Goal: Information Seeking & Learning: Learn about a topic

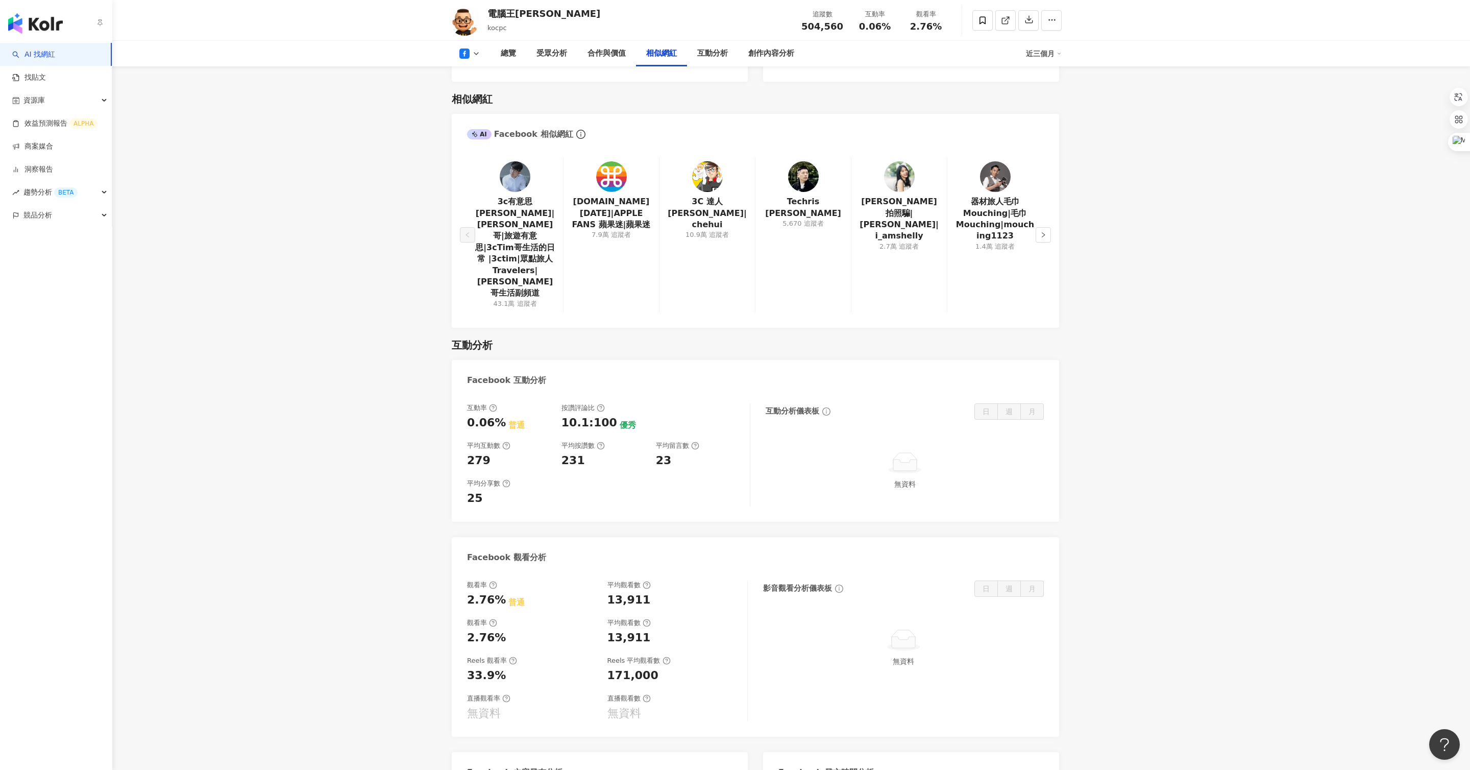
click at [26, 20] on img "button" at bounding box center [35, 23] width 55 height 20
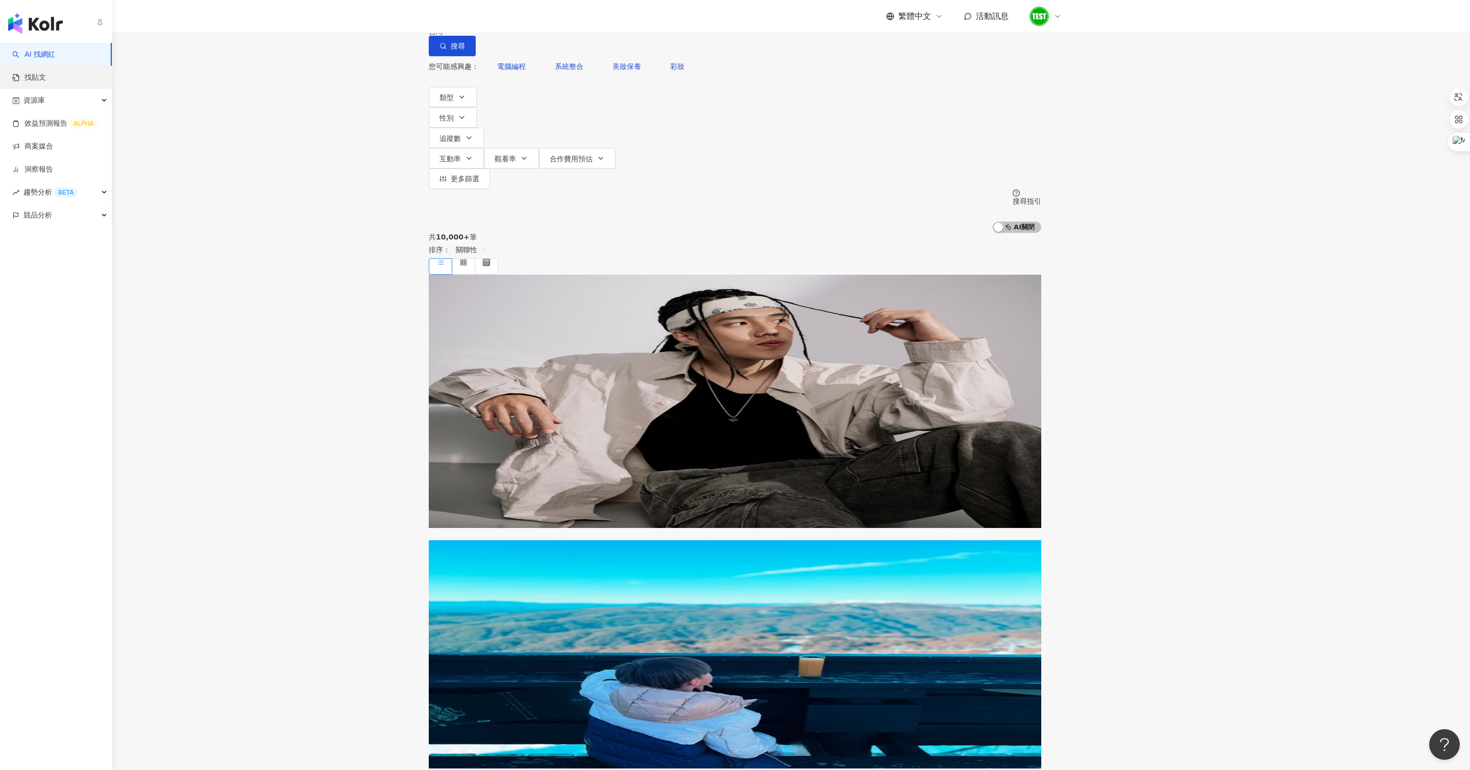
click at [22, 79] on link "找貼文" at bounding box center [29, 77] width 34 height 10
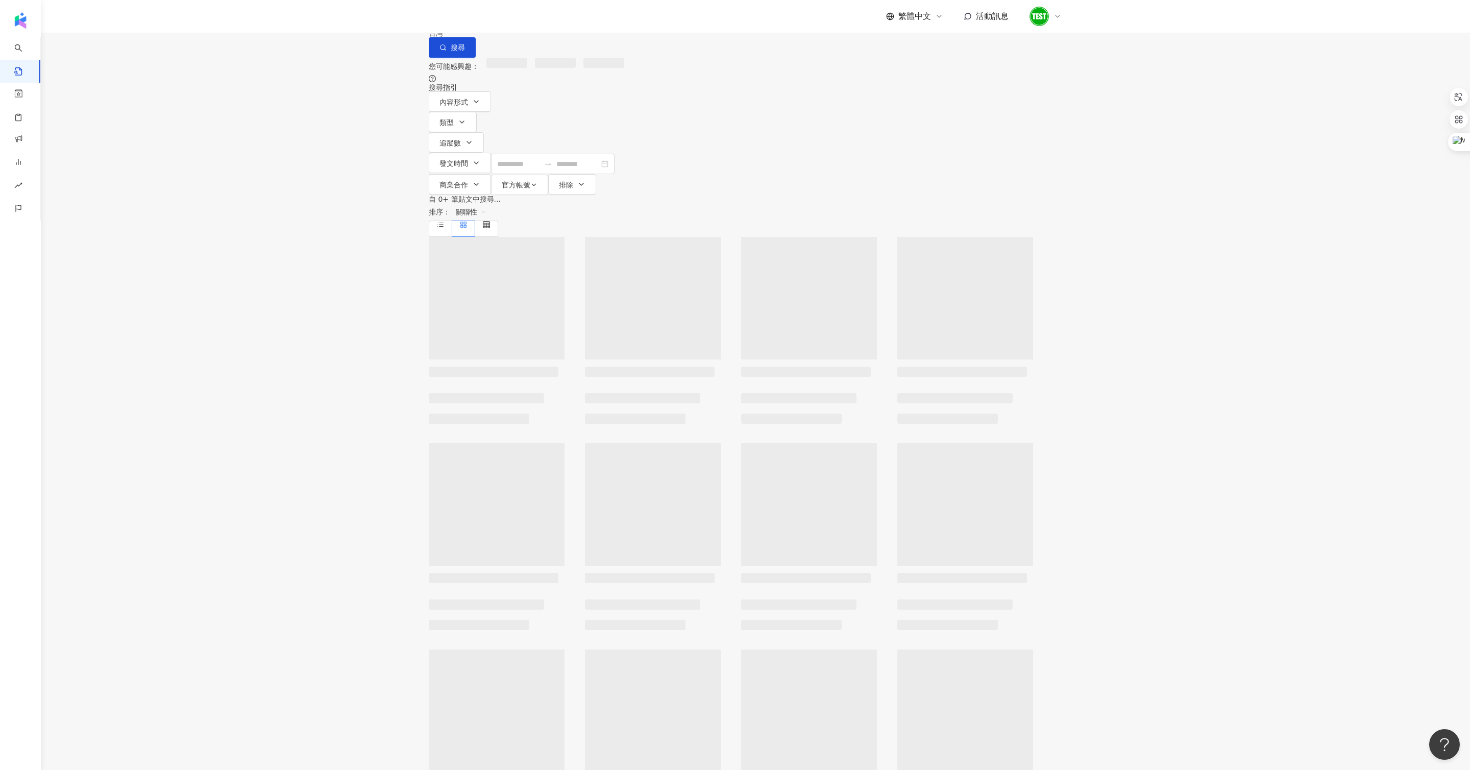
click at [588, 22] on input "search" at bounding box center [541, 11] width 93 height 22
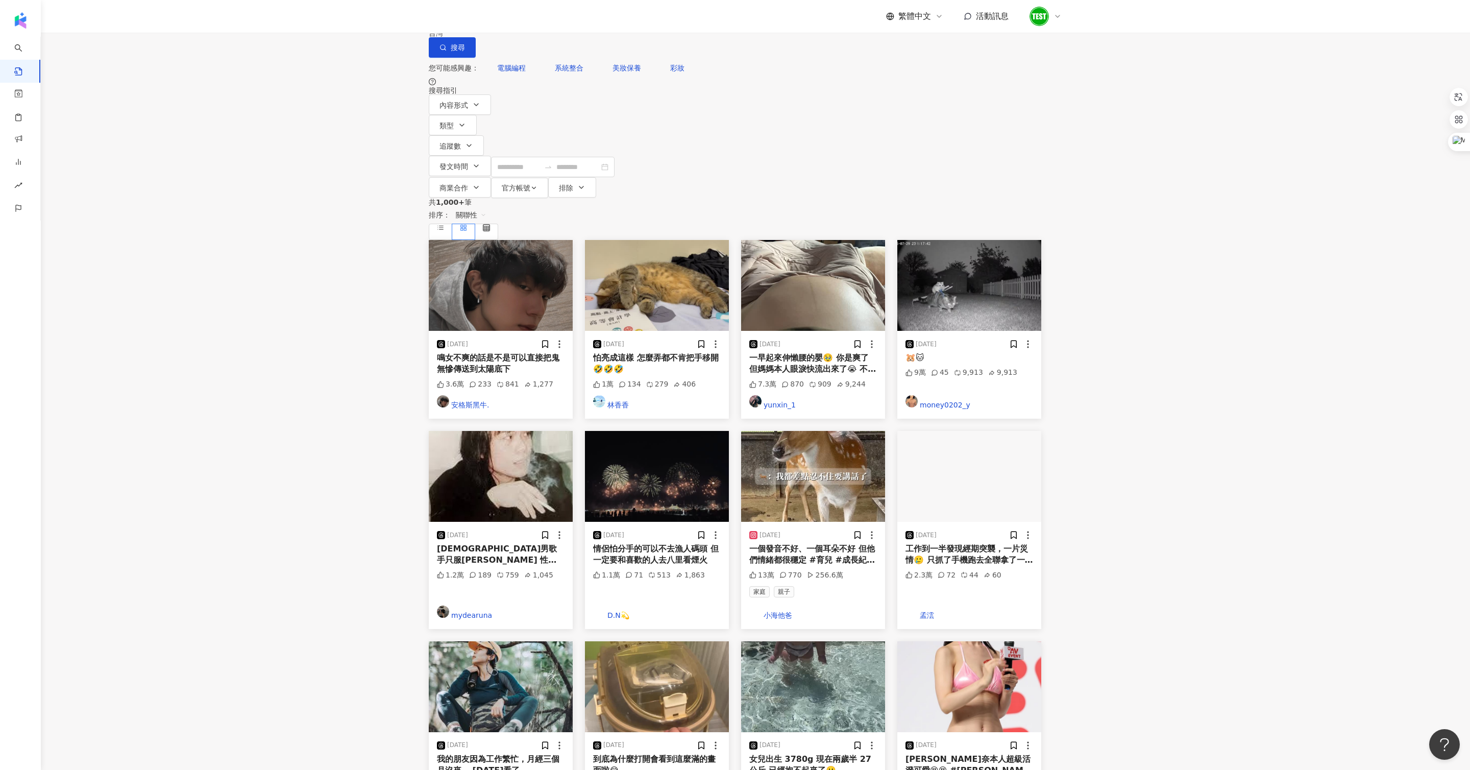
type input "**"
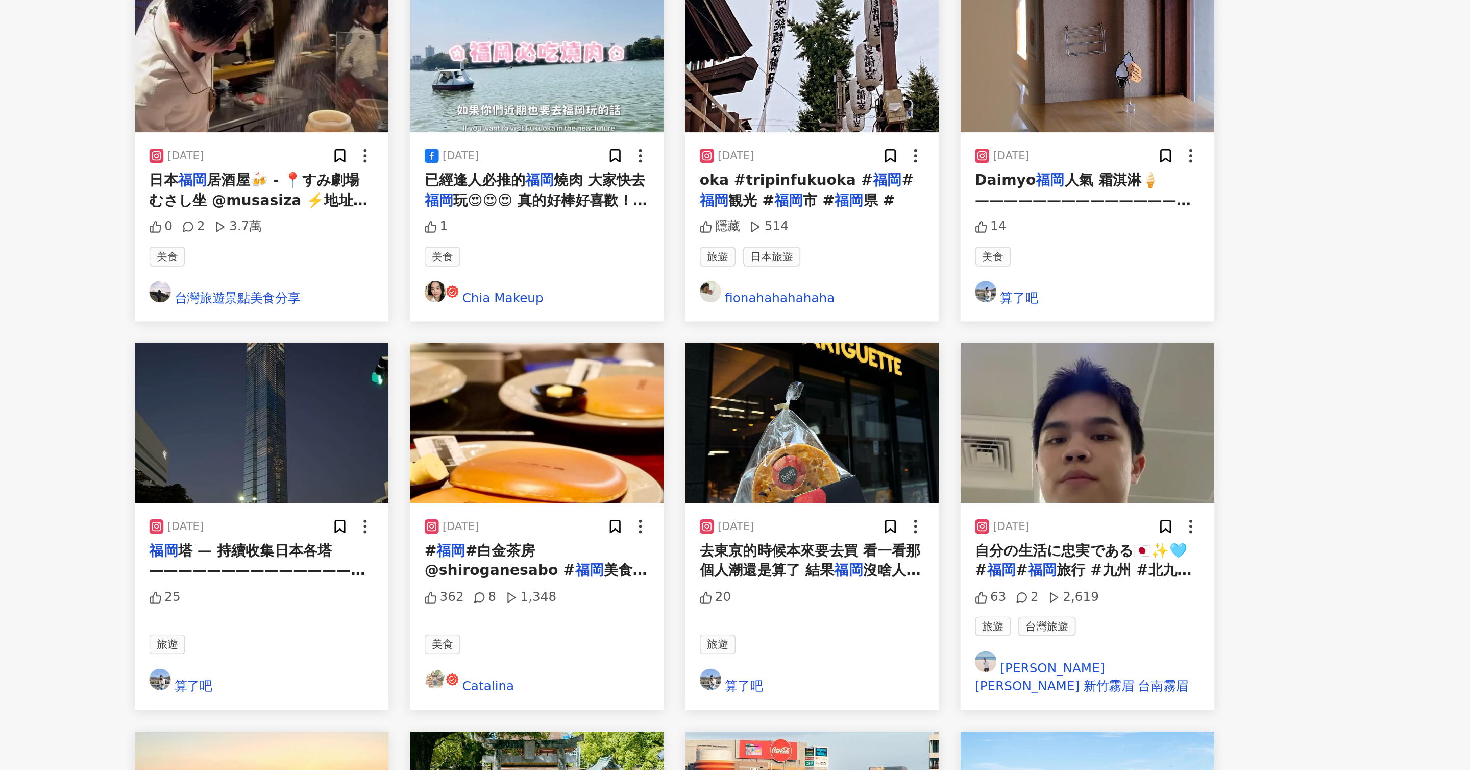
click at [1036, 458] on img at bounding box center [969, 503] width 144 height 91
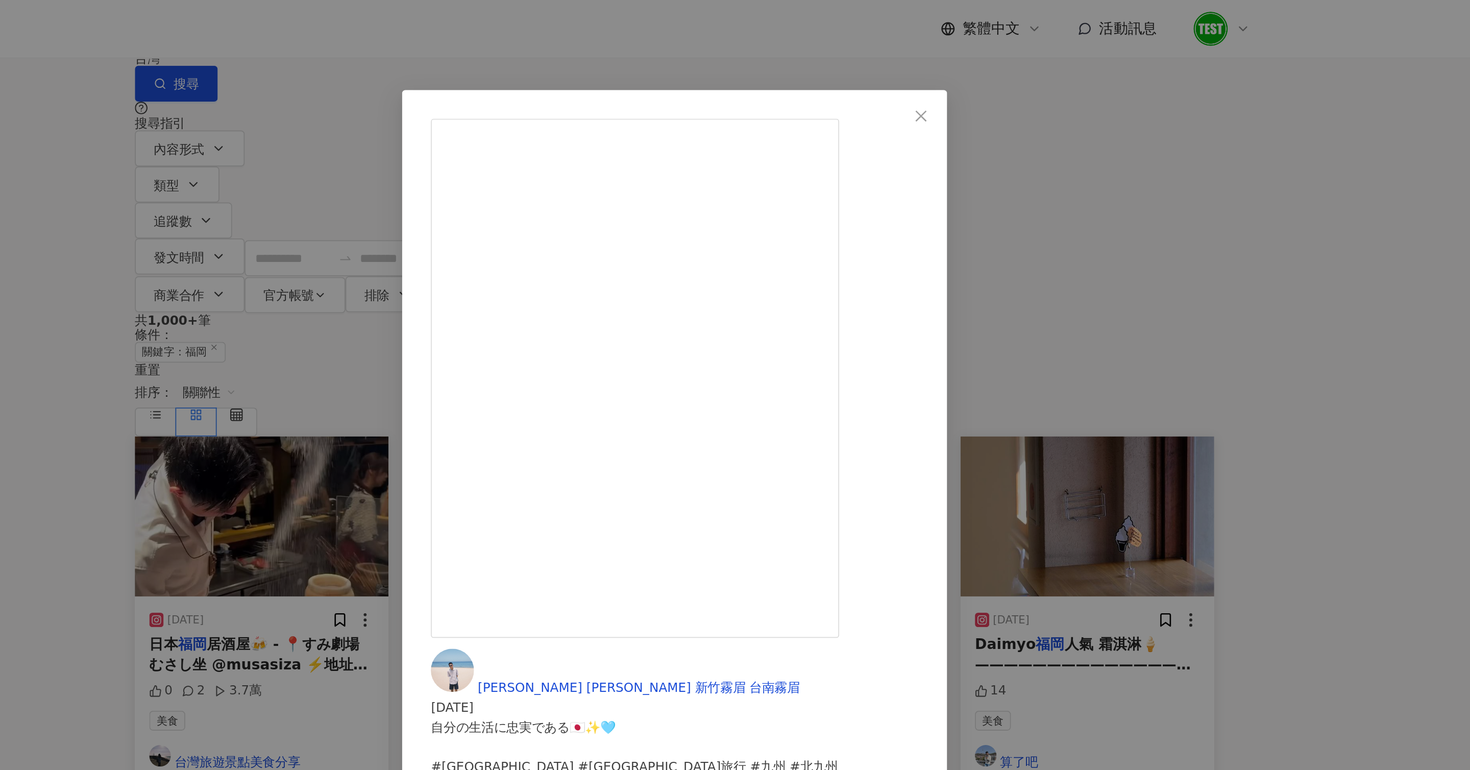
click at [1068, 217] on div "[PERSON_NAME] [PERSON_NAME] 新竹霧眉 台南霧眉 [DATE] 自分の生活に忠実である🇯🇵✨🩵 #福岡 #福岡旅行 #九州 #北九州…" at bounding box center [735, 385] width 1470 height 770
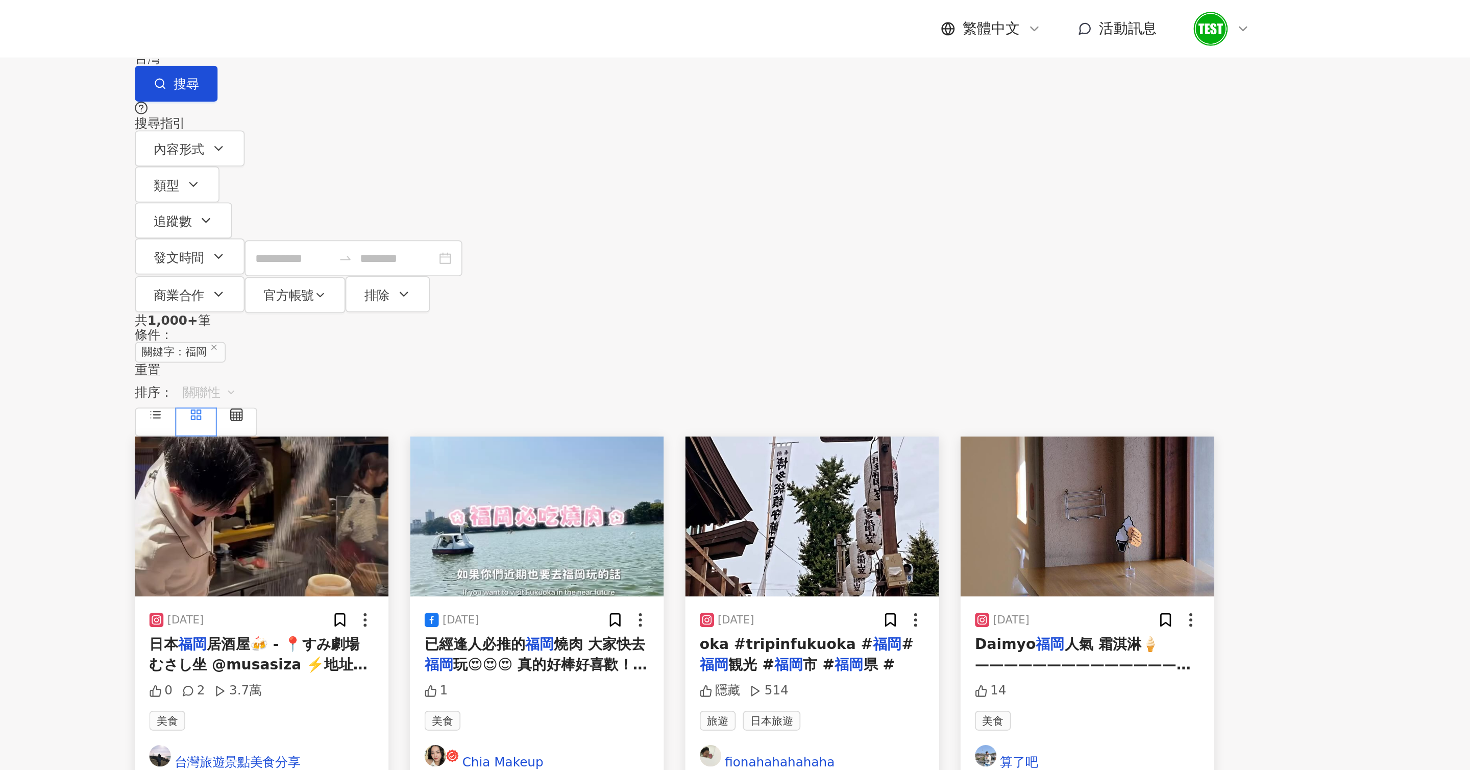
click at [487, 214] on span "關聯性" at bounding box center [471, 222] width 31 height 16
click at [995, 211] on div "觀看數" at bounding box center [1000, 207] width 29 height 11
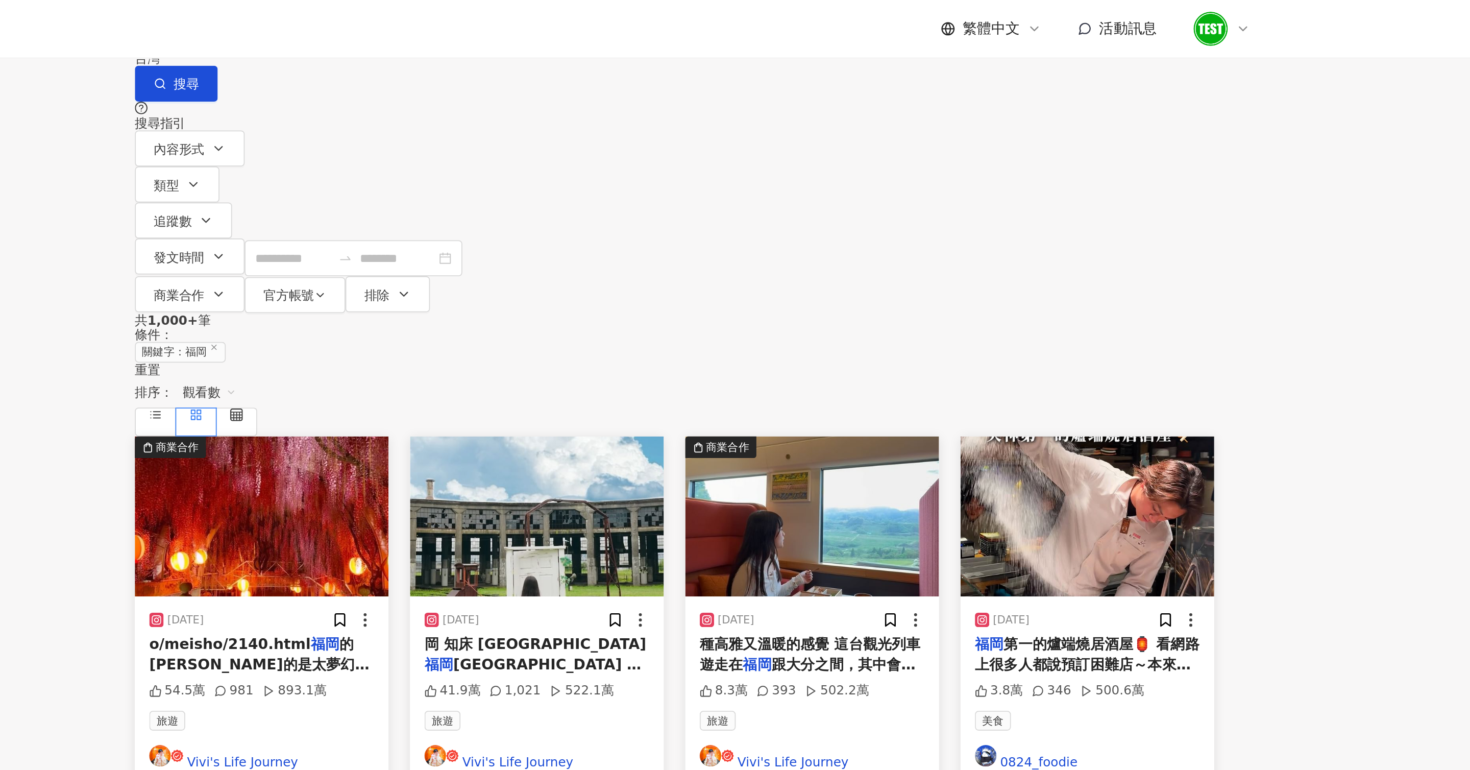
click at [515, 255] on img at bounding box center [501, 293] width 144 height 91
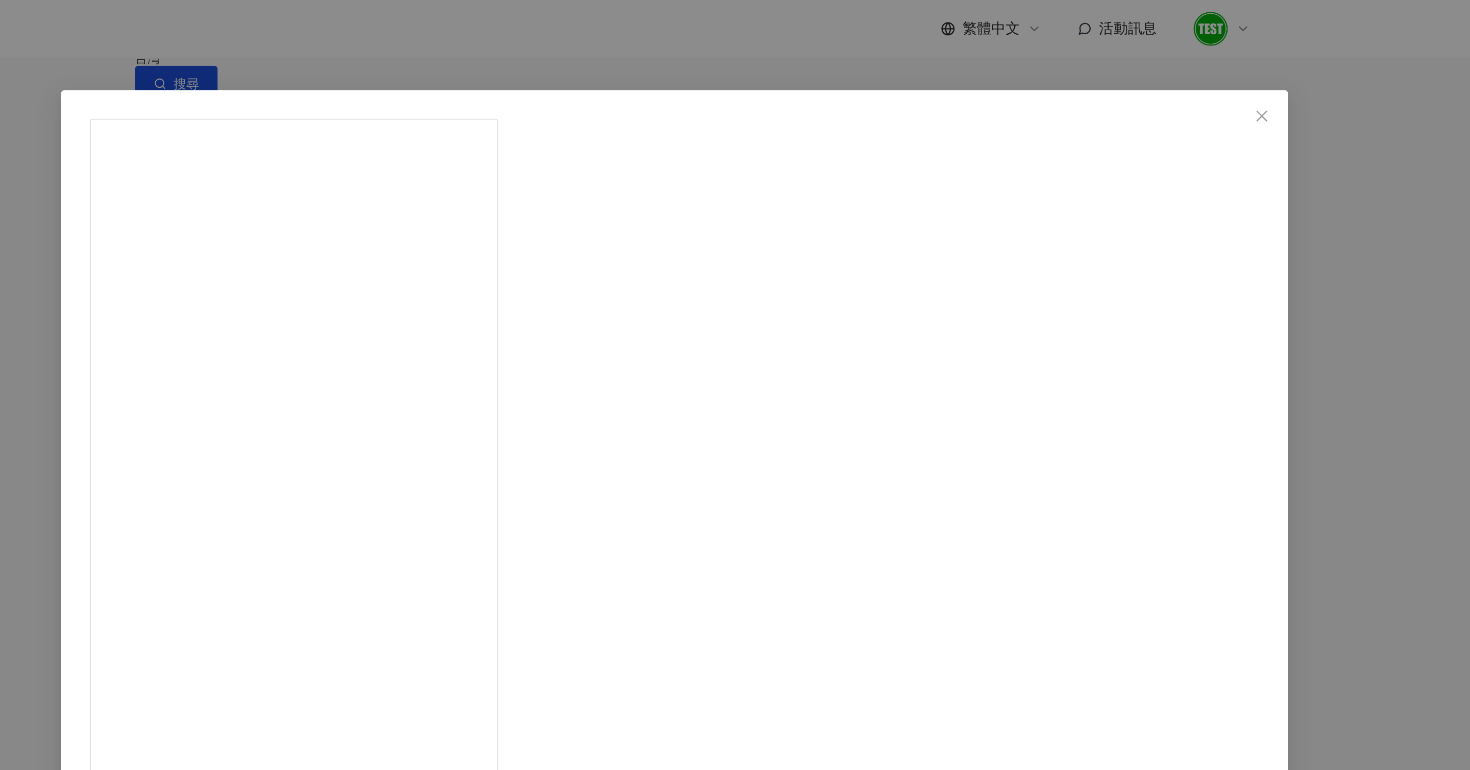
click at [439, 199] on div "[PERSON_NAME] Life Journey [DATE] 54.5萬 981 893.1萬 查看原始貼文" at bounding box center [735, 385] width 1470 height 770
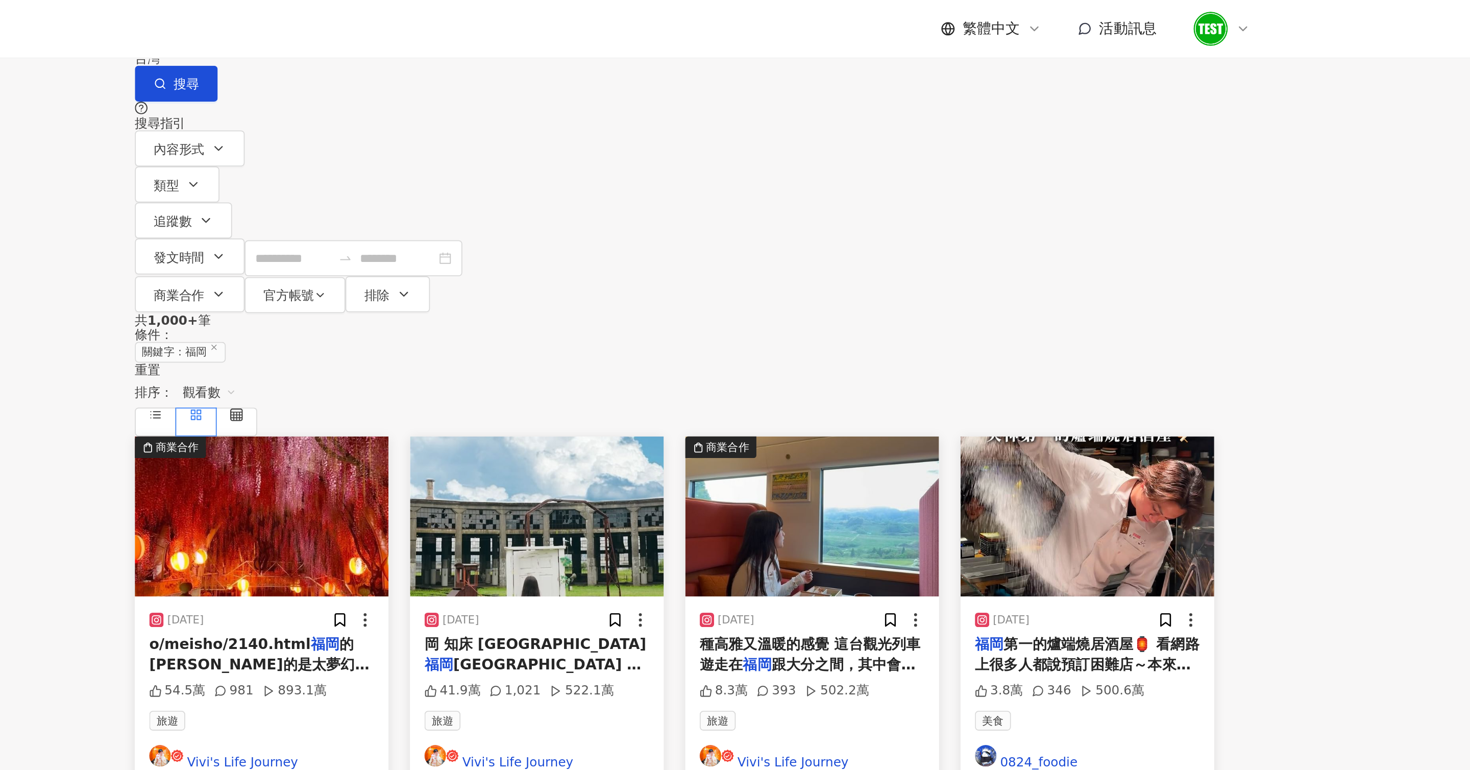
click at [544, 248] on img at bounding box center [501, 293] width 144 height 91
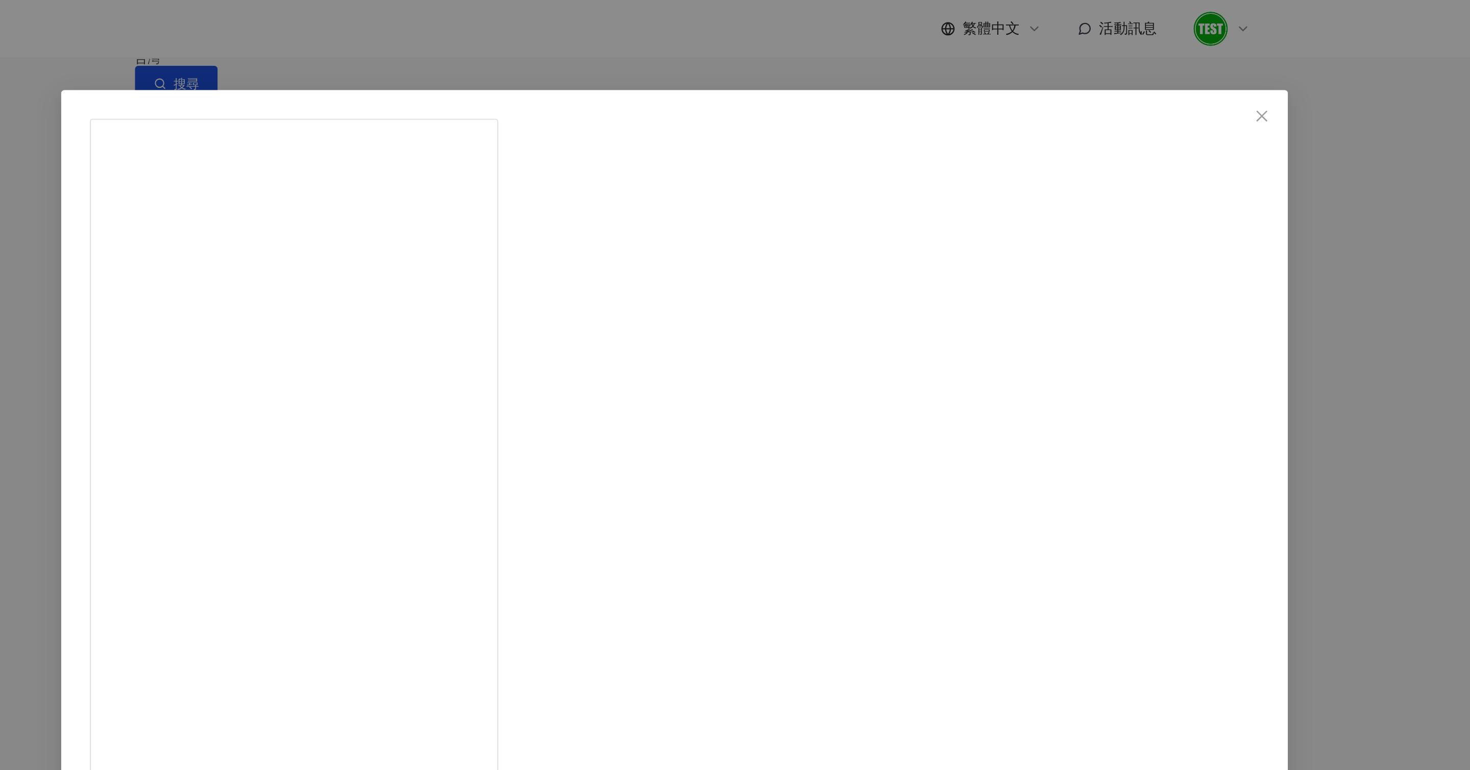
click at [387, 176] on div "[PERSON_NAME] Life Journey [DATE] 54.5萬 981 893.1萬 查看原始貼文" at bounding box center [735, 385] width 1470 height 770
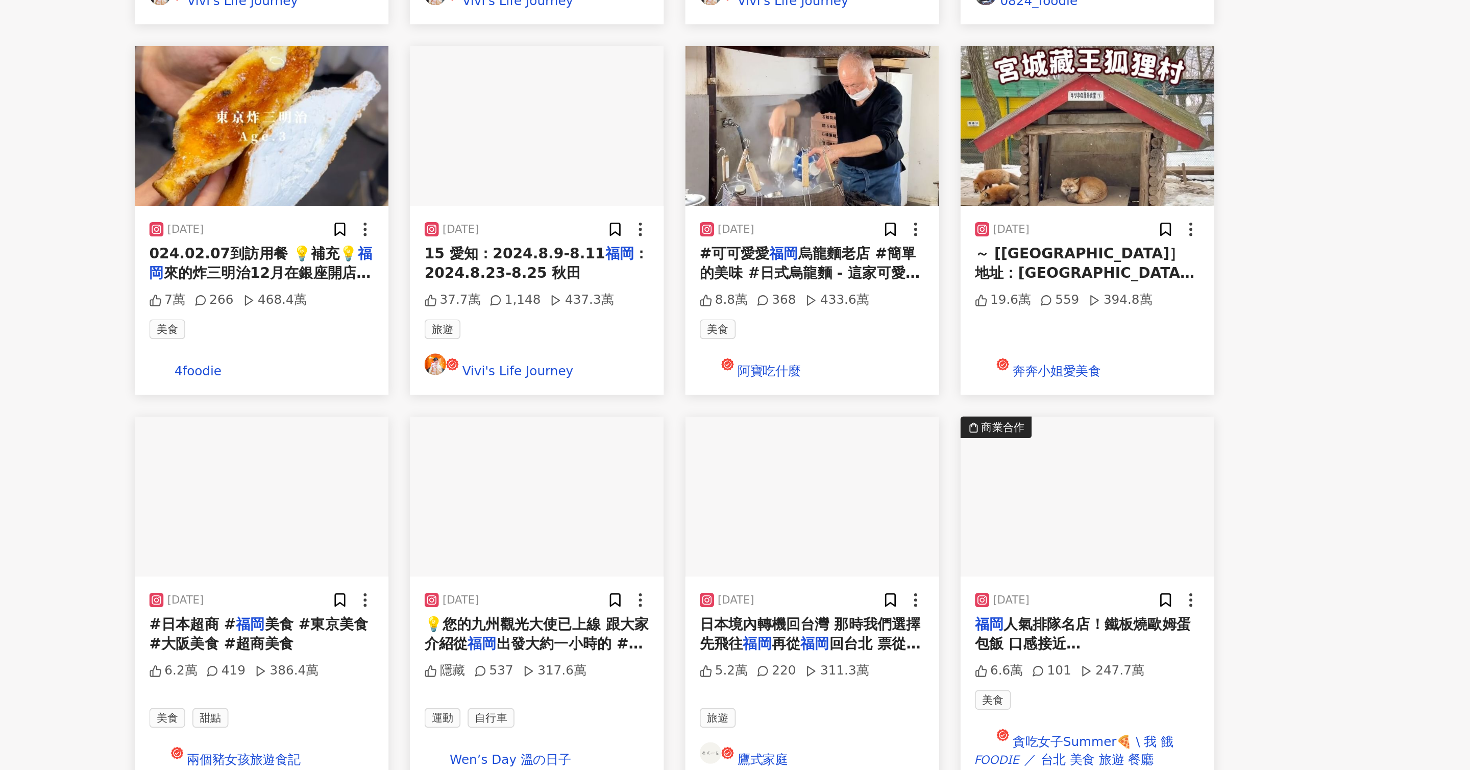
scroll to position [105, 0]
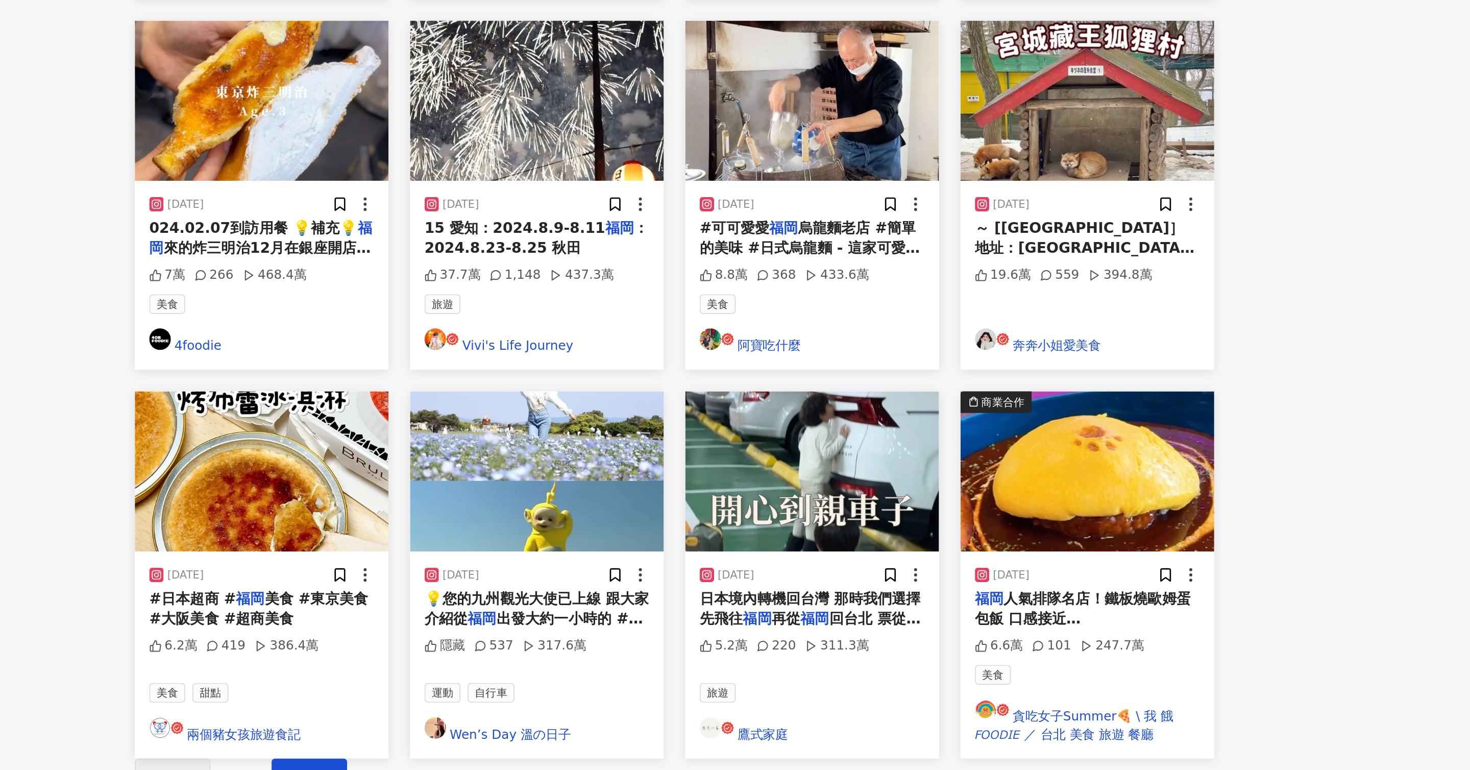
click at [685, 555] on img at bounding box center [657, 600] width 144 height 91
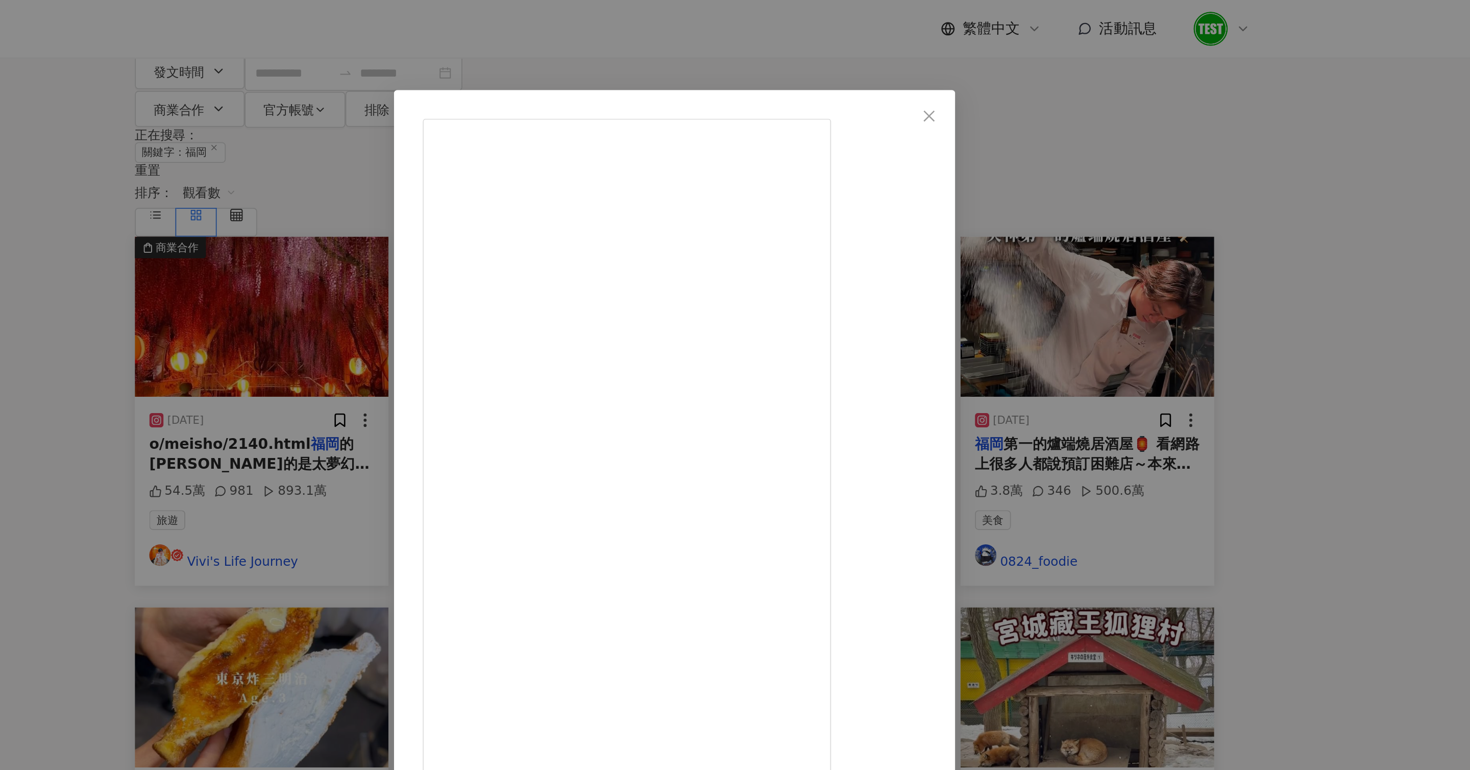
click at [1011, 282] on div "Wen’s Day 溫の日子 [DATE] 💡您的九州觀光大使已上線 跟[PERSON_NAME]介紹從[GEOGRAPHIC_DATA]出發大約一小時的 #…" at bounding box center [735, 385] width 1470 height 770
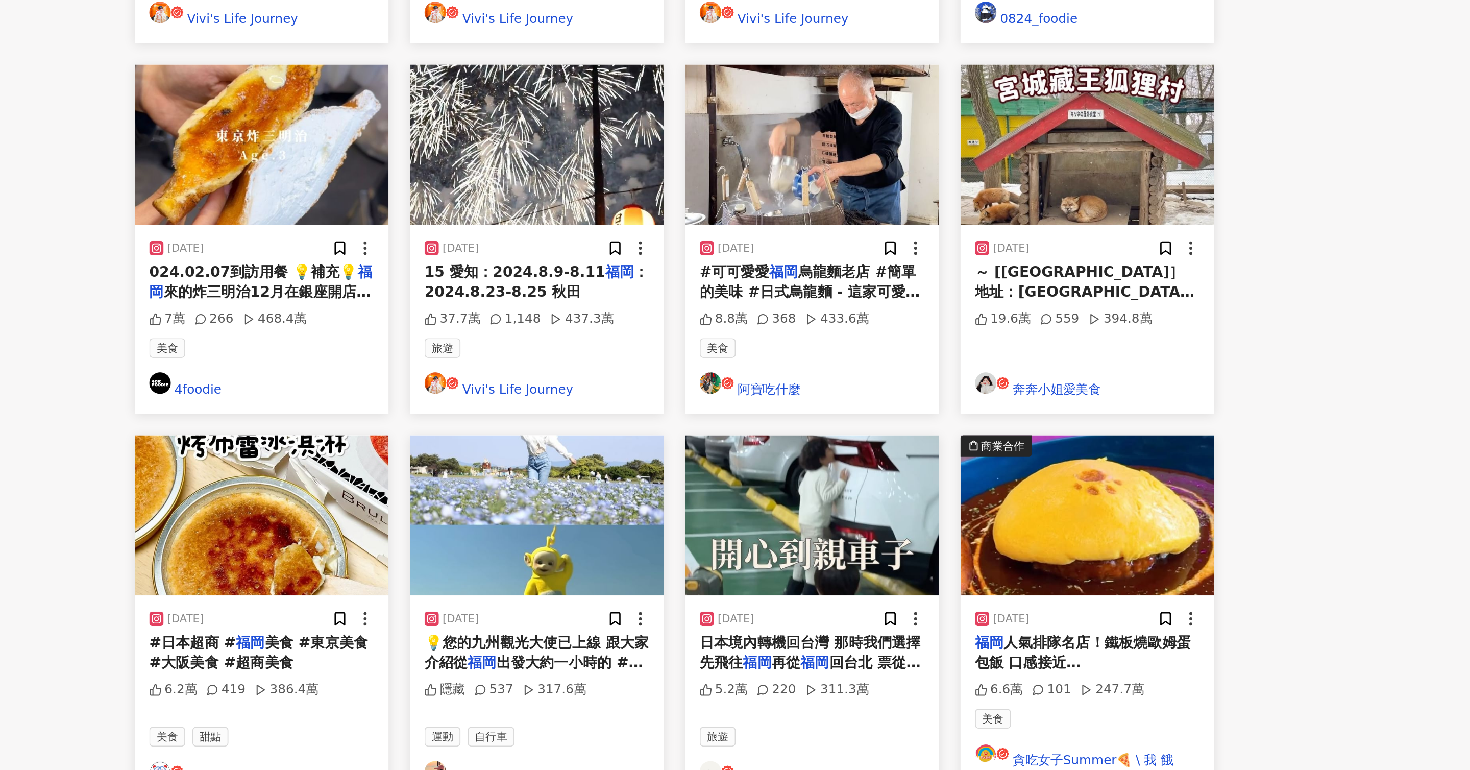
click at [539, 769] on span "下一頁" at bounding box center [527, 773] width 21 height 8
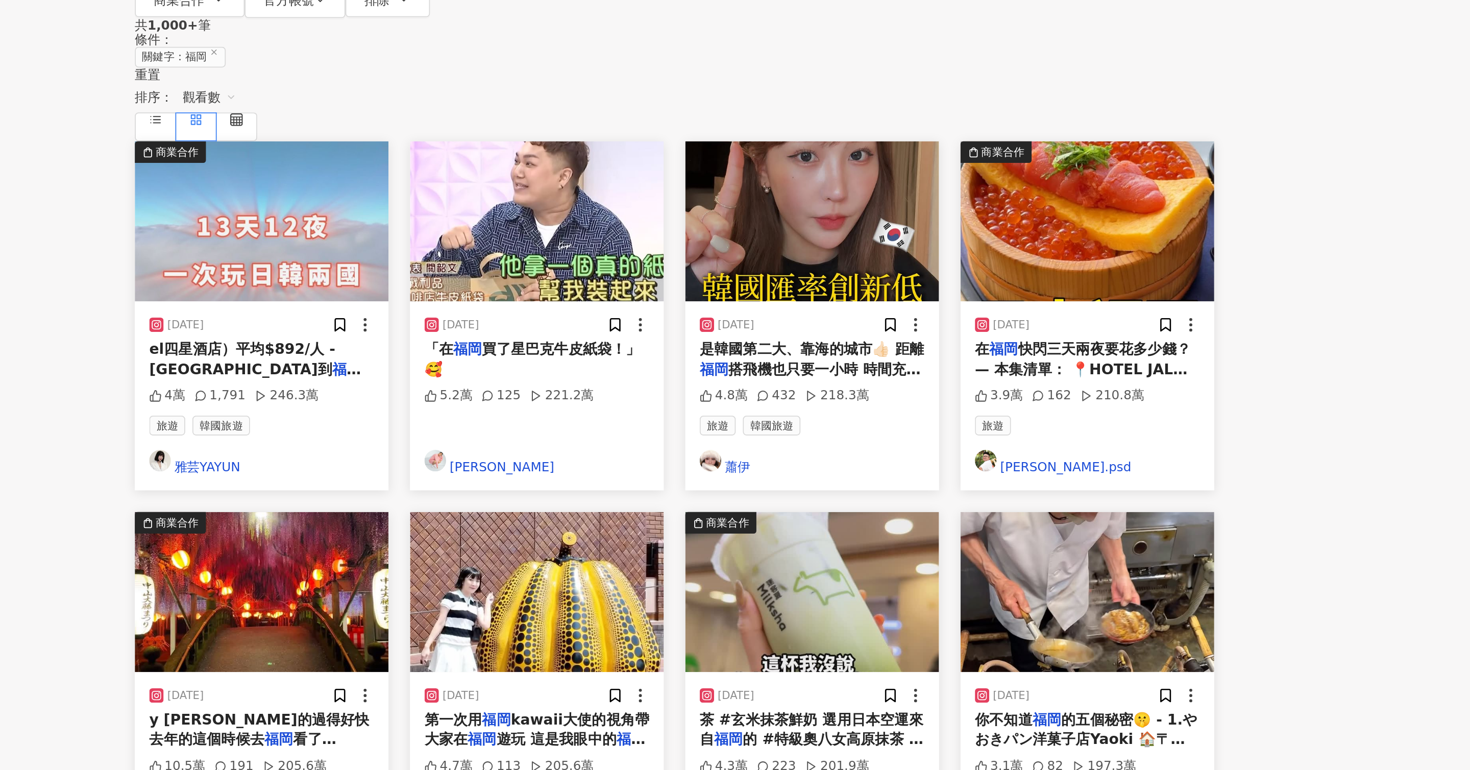
scroll to position [0, 0]
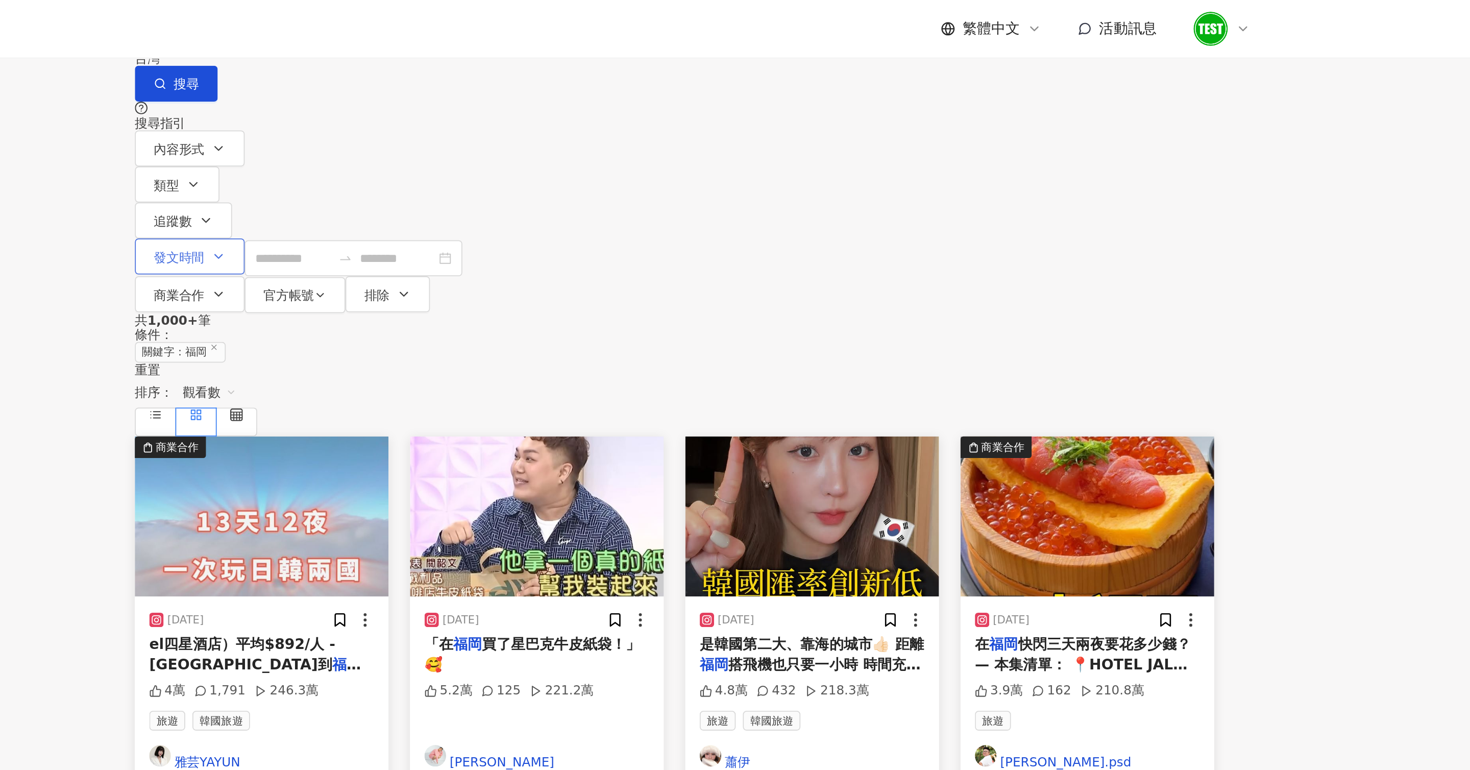
click at [468, 142] on span "發文時間" at bounding box center [454, 146] width 29 height 8
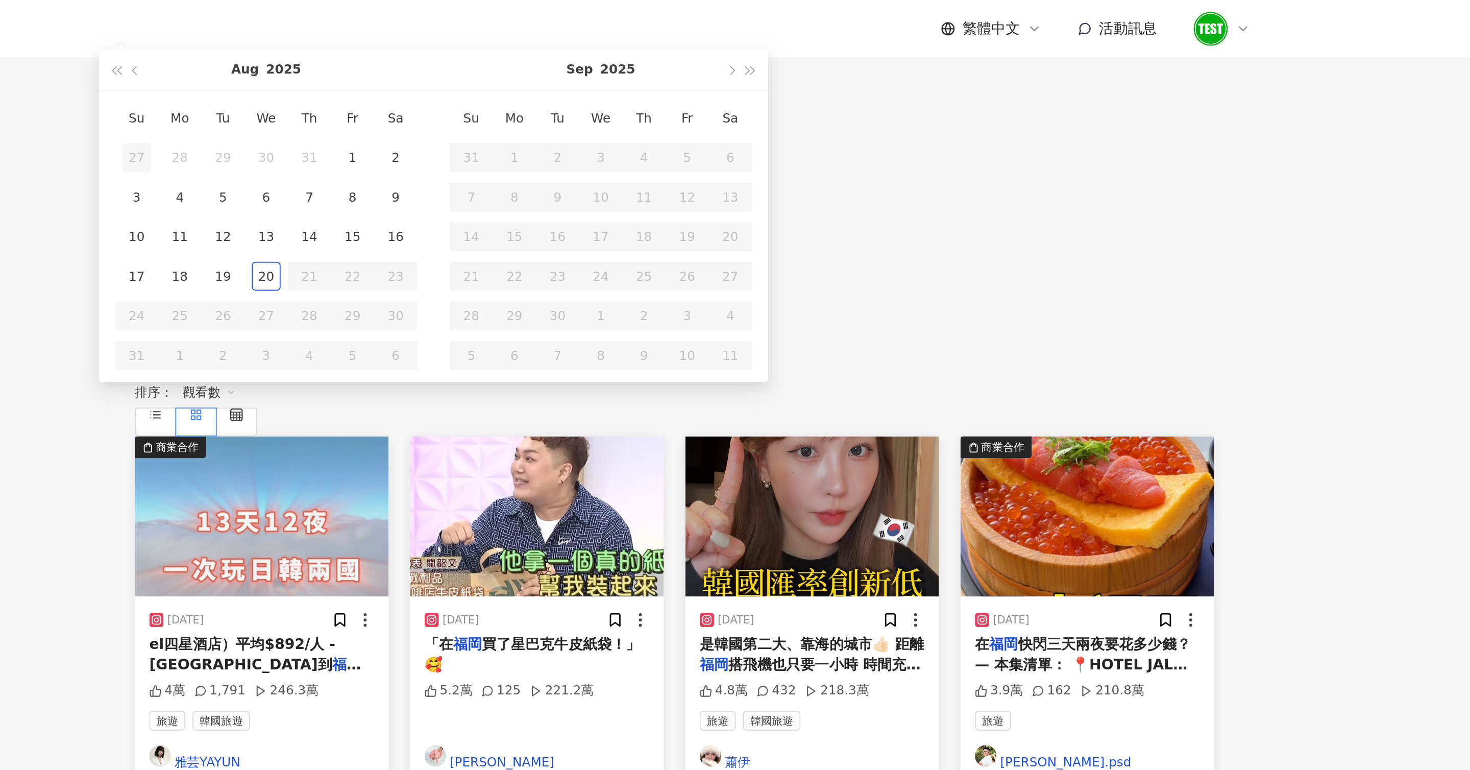
type input "**********"
click at [435, 51] on button "button" at bounding box center [429, 39] width 11 height 23
type input "**********"
click at [438, 98] on div "1" at bounding box center [430, 89] width 16 height 16
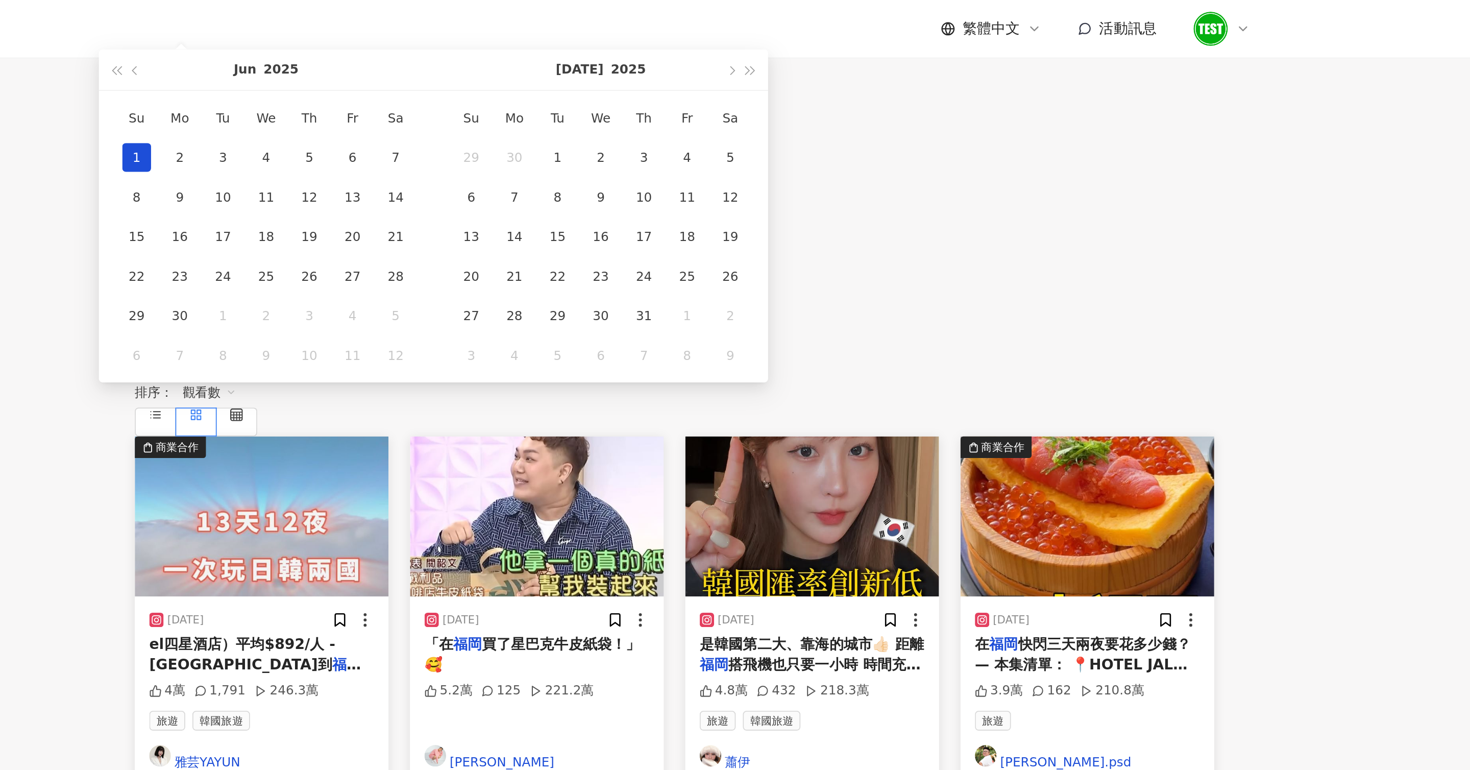
type input "**********"
click at [769, 42] on span "button" at bounding box center [766, 39] width 5 height 5
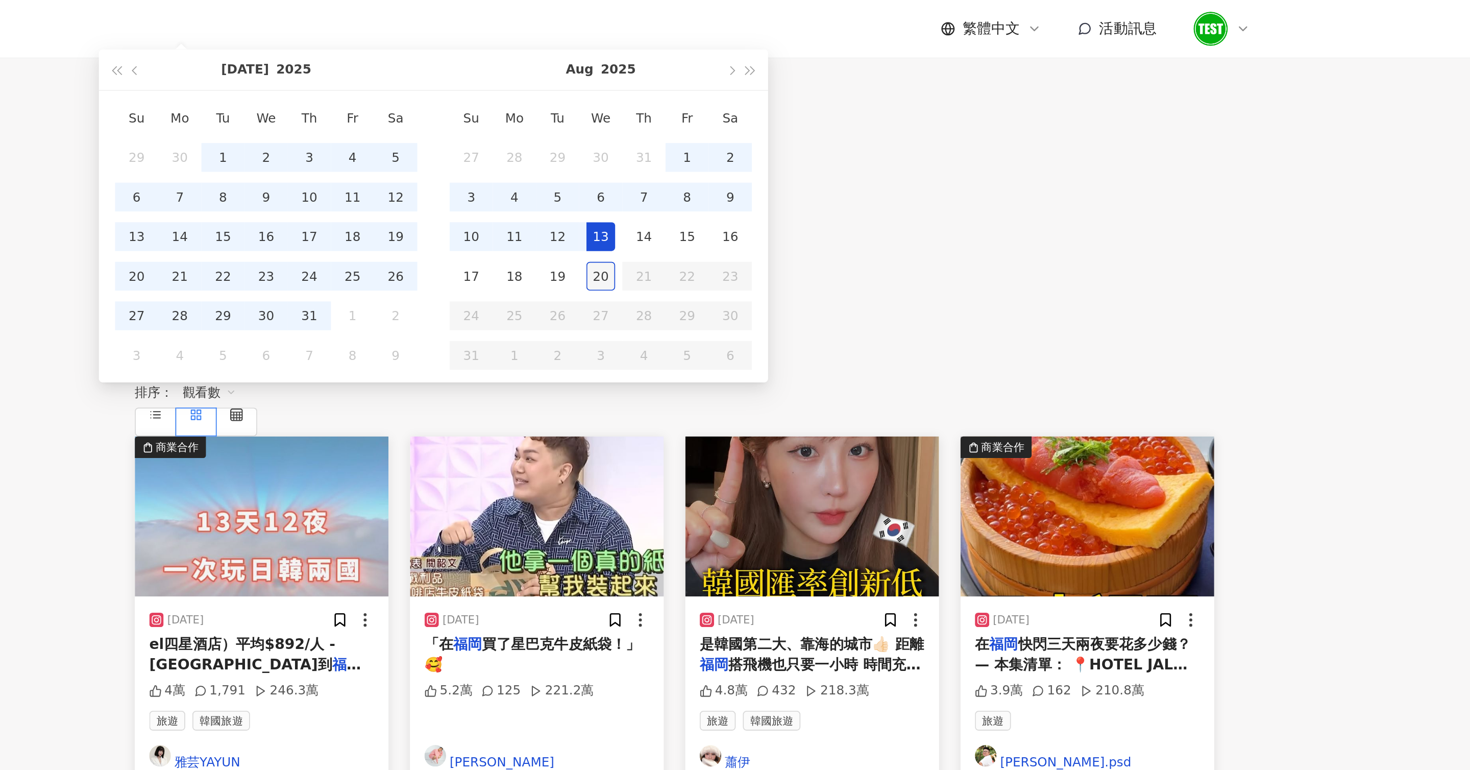
type input "**********"
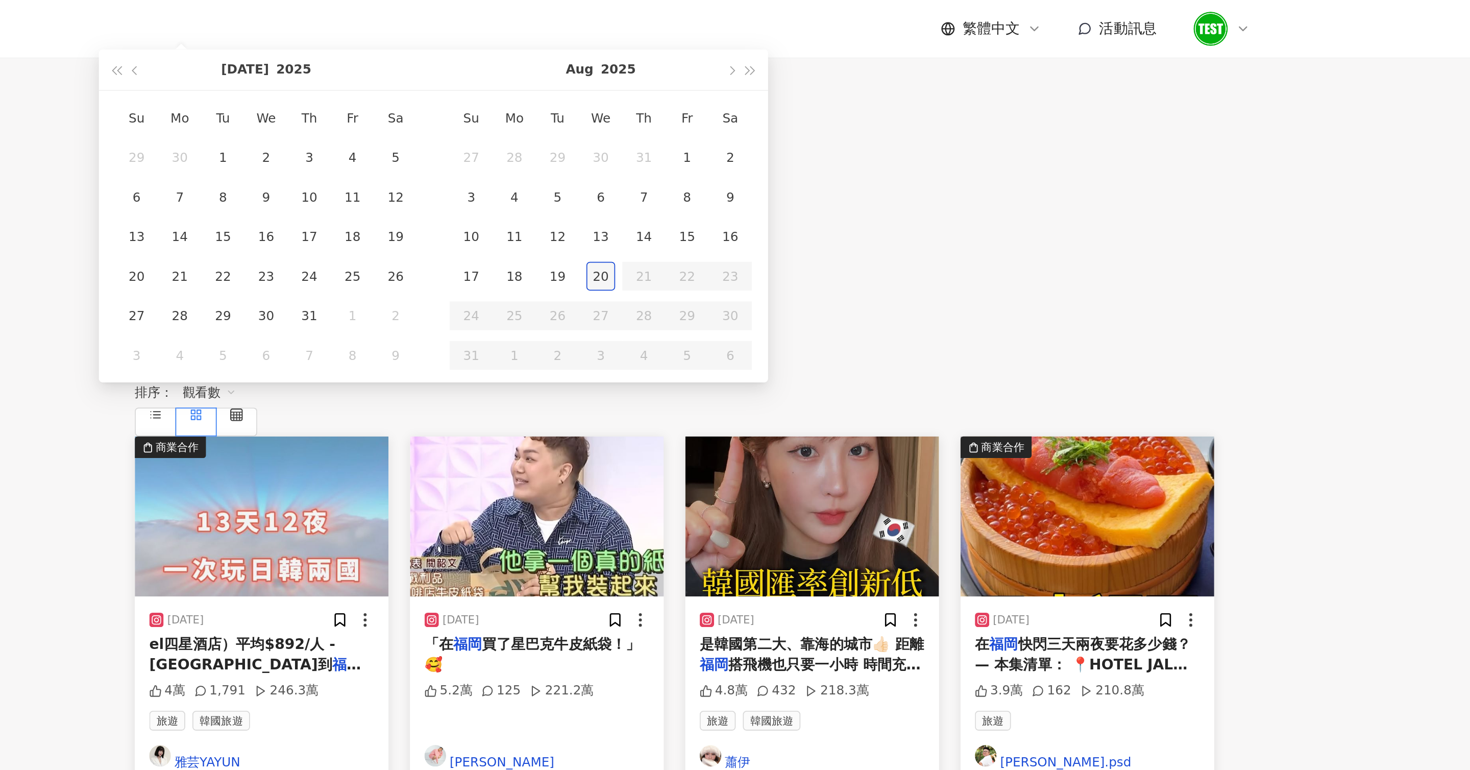
type input "**********"
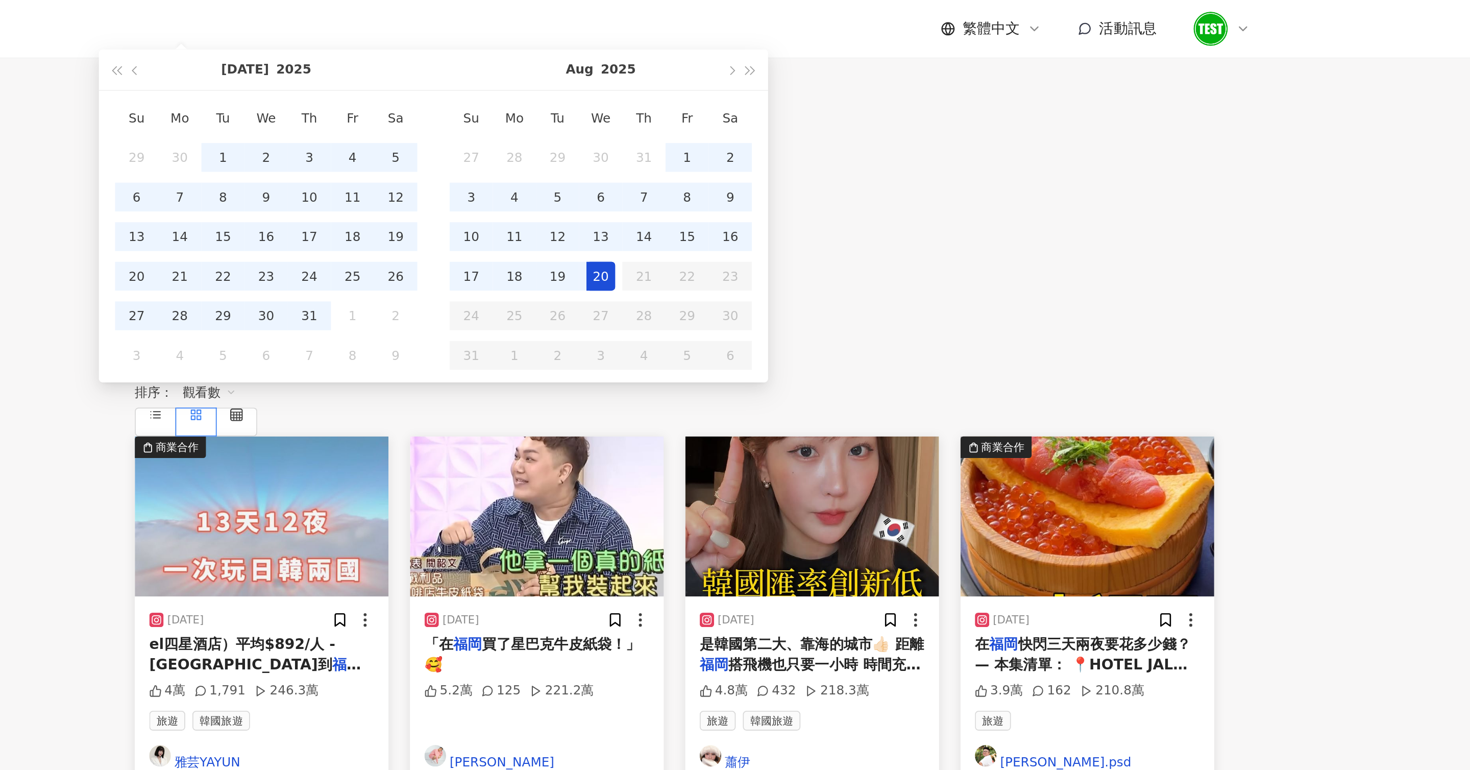
click at [701, 165] on div "20" at bounding box center [693, 157] width 16 height 16
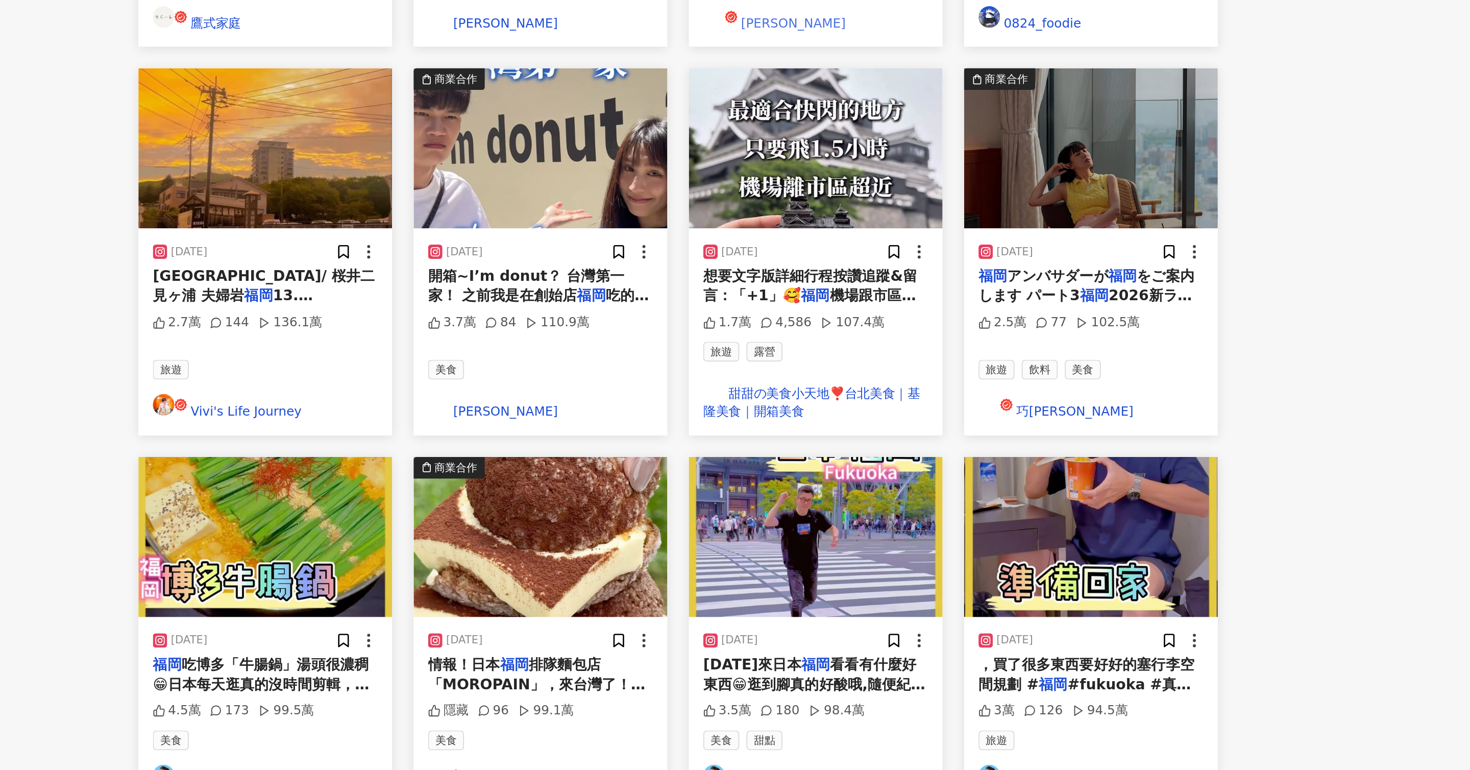
scroll to position [94, 0]
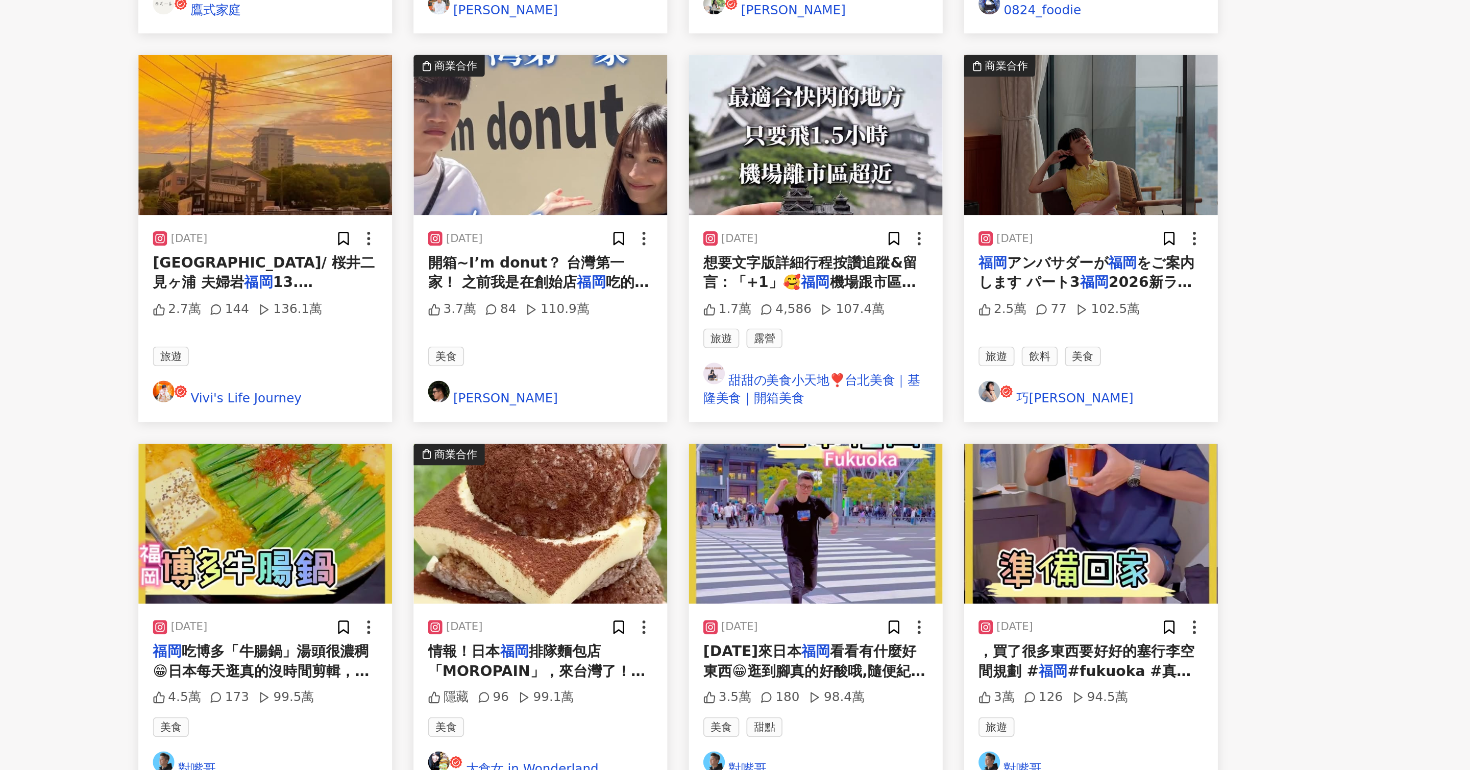
click at [965, 585] on img at bounding box center [969, 630] width 144 height 91
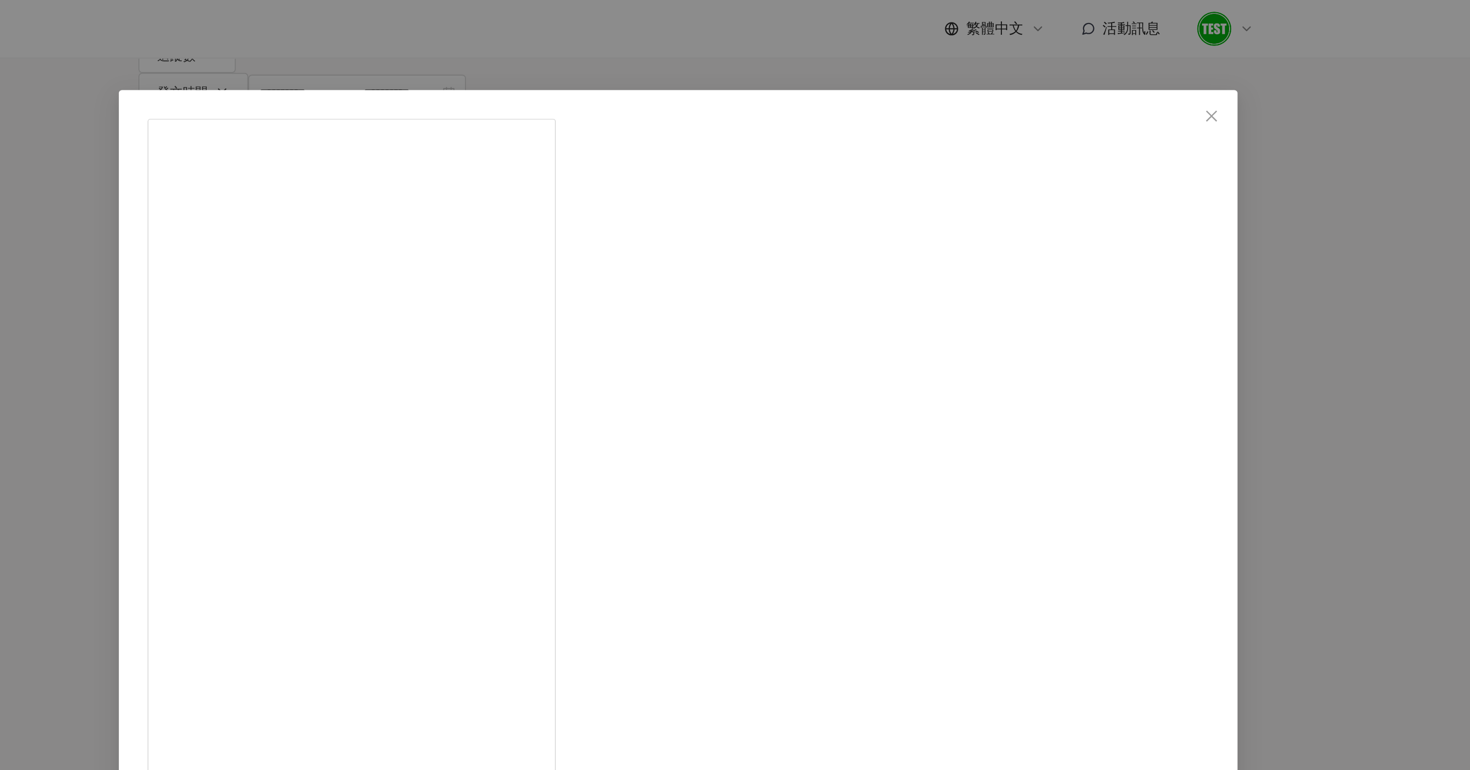
click at [1082, 204] on div "對嘴哥 [DATE] 回台前一晚要好好的整理行李跟買的東西😁沒時間剪輯影片,抱歉抱歉，買了很多東西要好好的塞行李空間規劃 #福岡 #fukuoka #真香 #…" at bounding box center [735, 385] width 1470 height 770
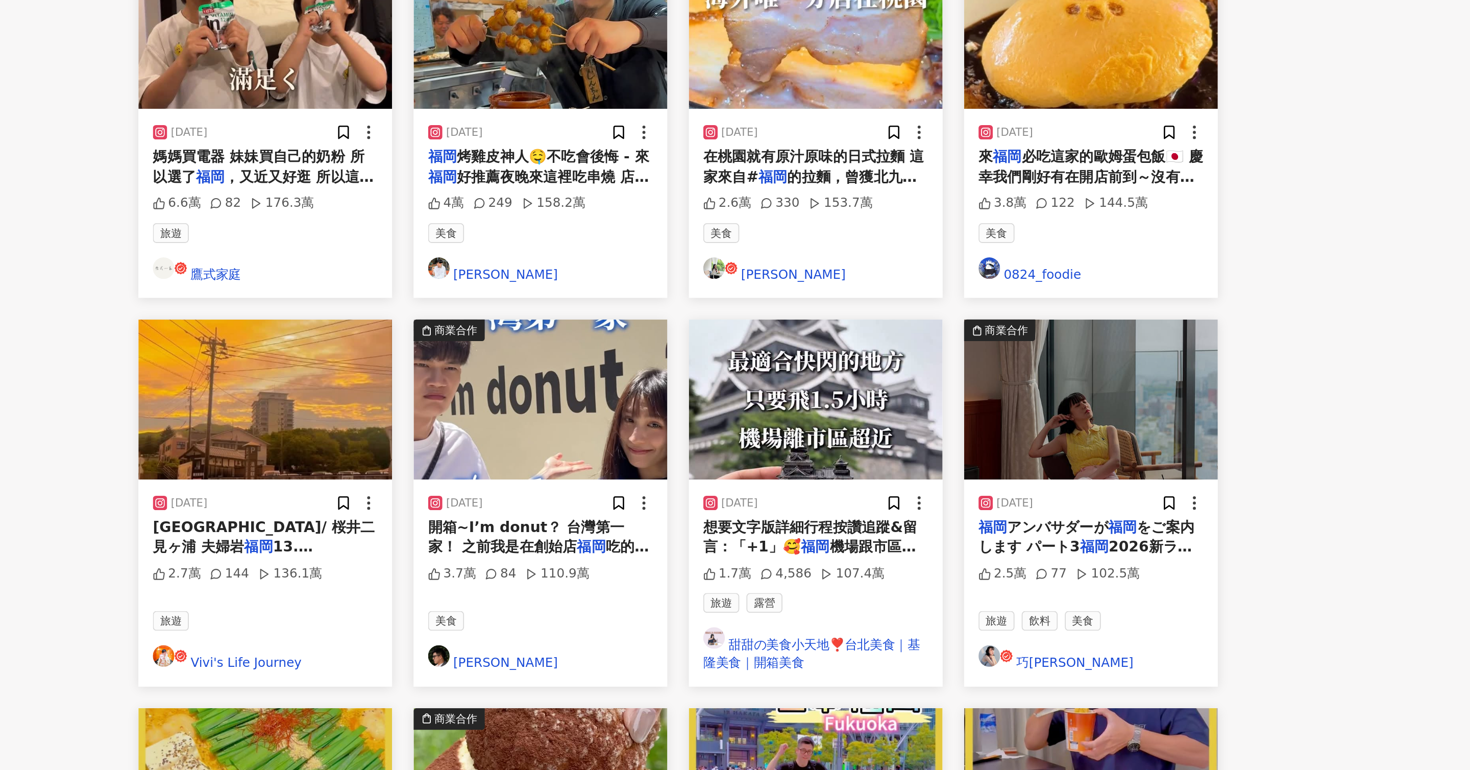
click at [823, 364] on img at bounding box center [813, 409] width 144 height 91
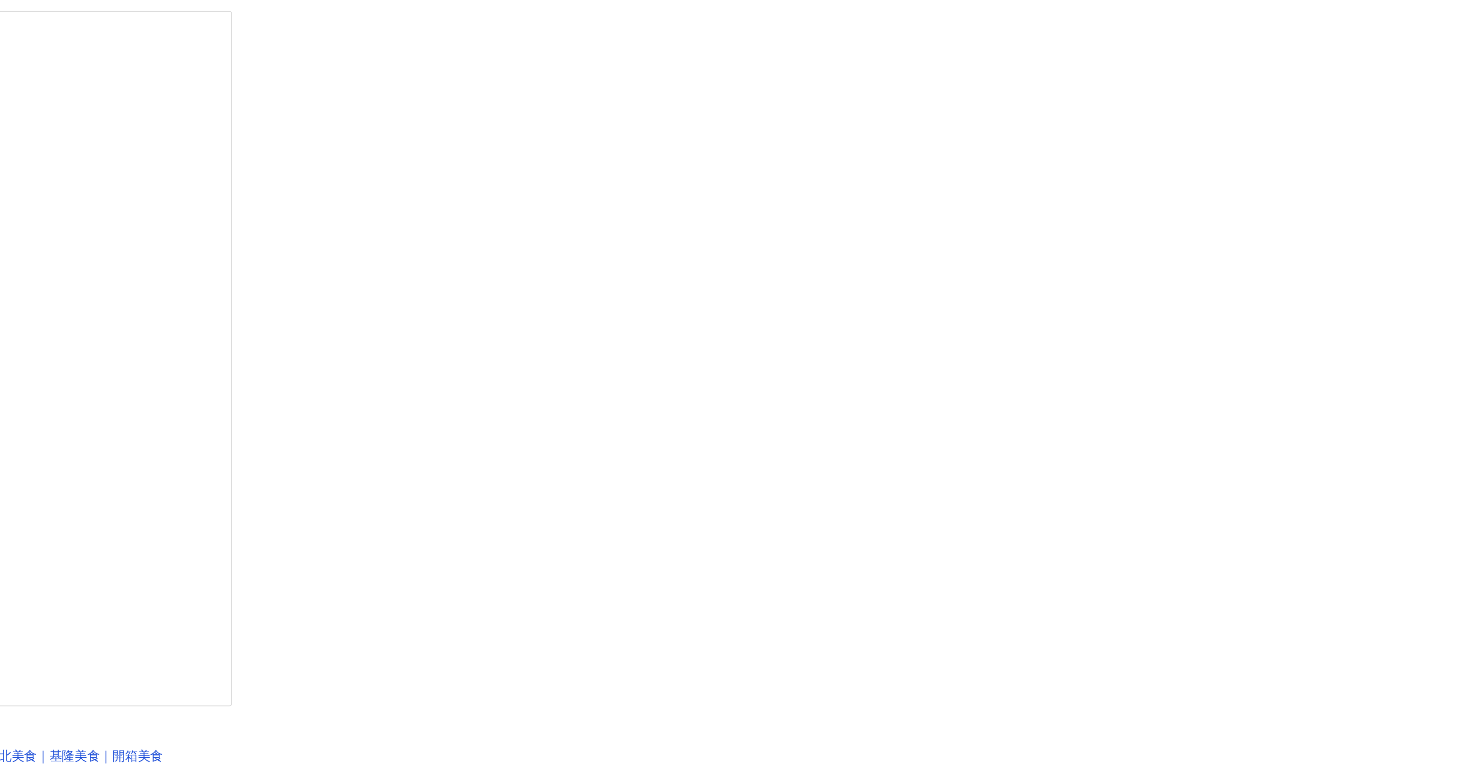
click at [1004, 295] on div "甜甜の美食小天地❣️台北美食｜基隆美食｜開箱美食 [DATE] 想要文字版詳細行程按讚追蹤&留言：「+1」🥰[GEOGRAPHIC_DATA]跟市區距離近到不…" at bounding box center [735, 385] width 1470 height 770
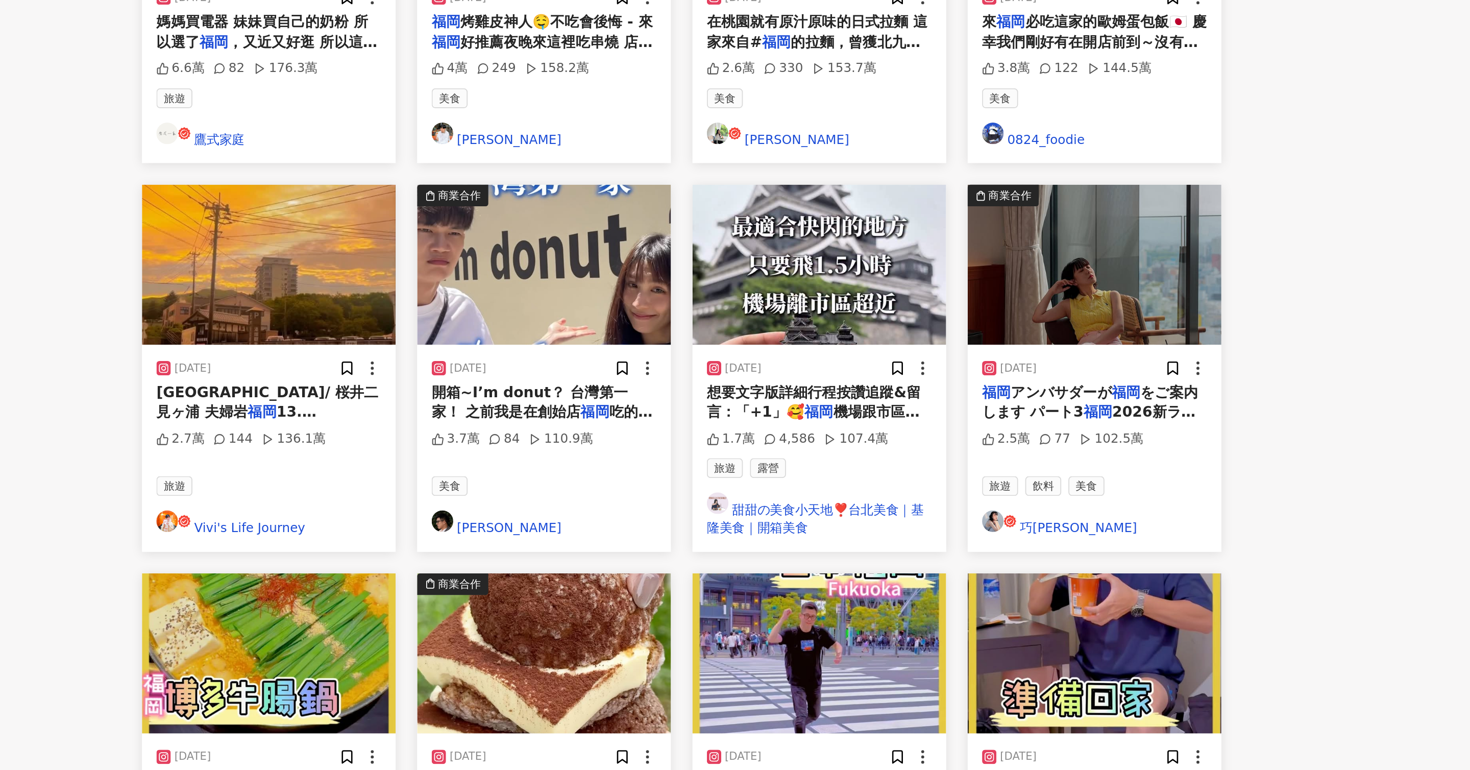
scroll to position [214, 0]
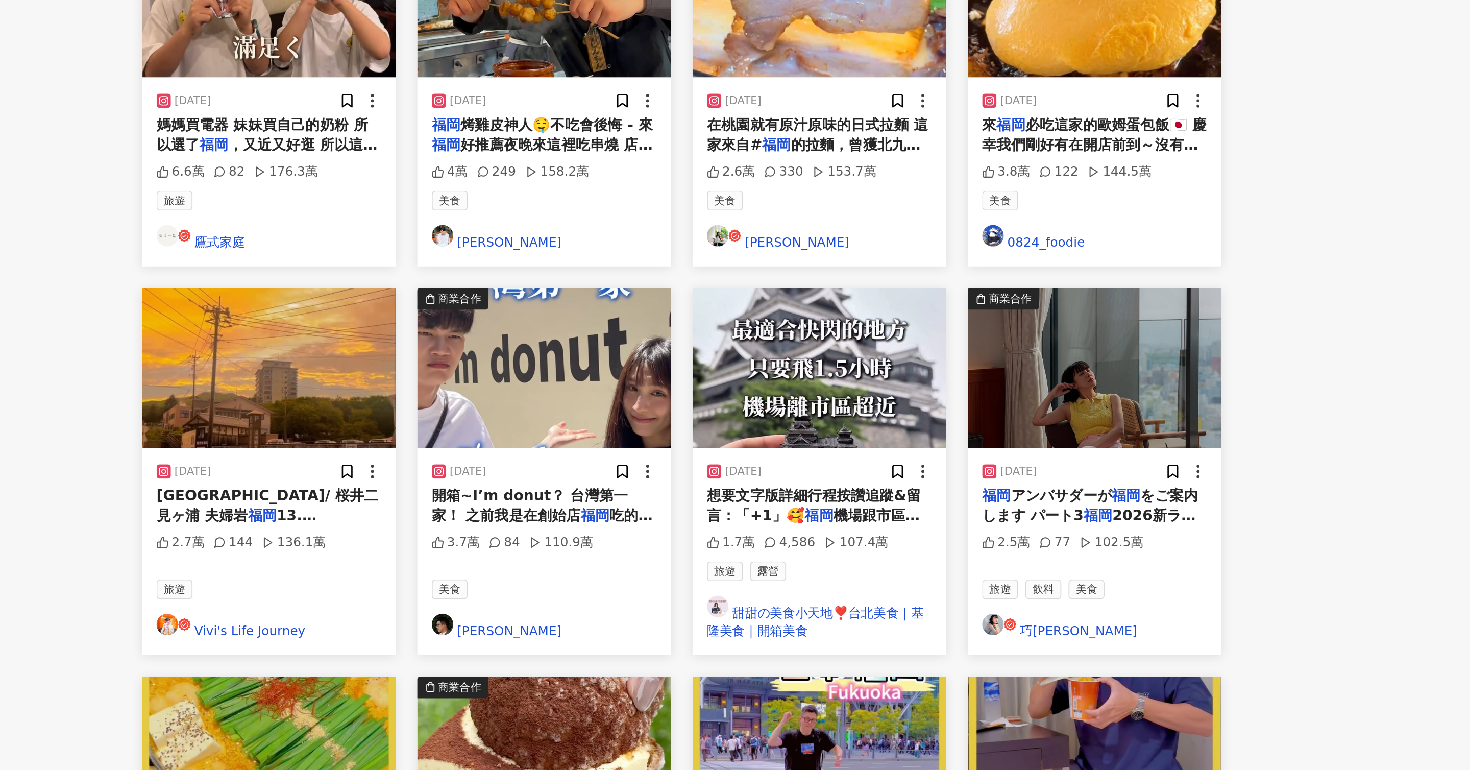
click at [974, 236] on img at bounding box center [969, 281] width 144 height 91
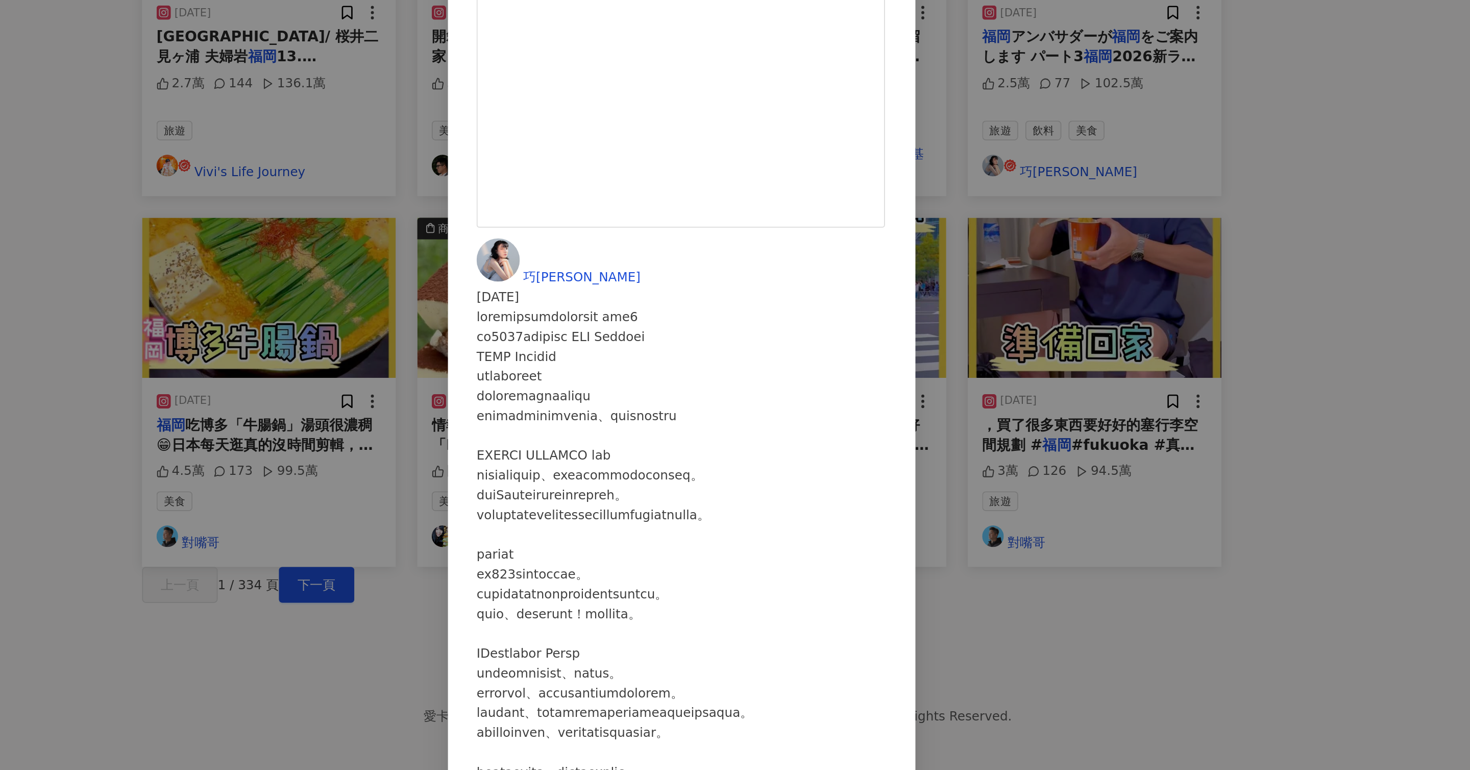
click at [907, 606] on div "巧[PERSON_NAME] [DATE] 2.5萬 77 102.5萬 查看原始貼文" at bounding box center [735, 385] width 1470 height 770
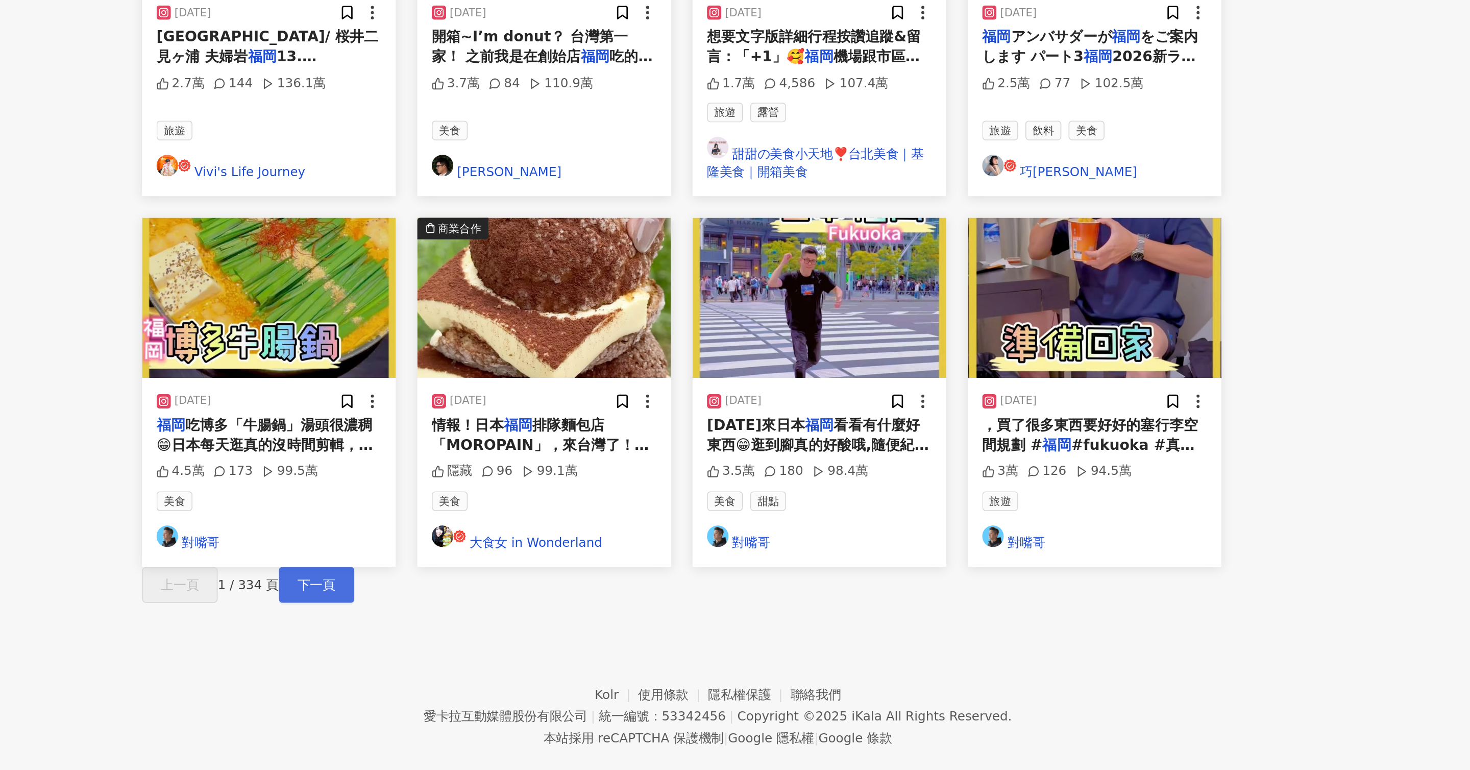
click at [539, 661] on span "下一頁" at bounding box center [527, 665] width 21 height 8
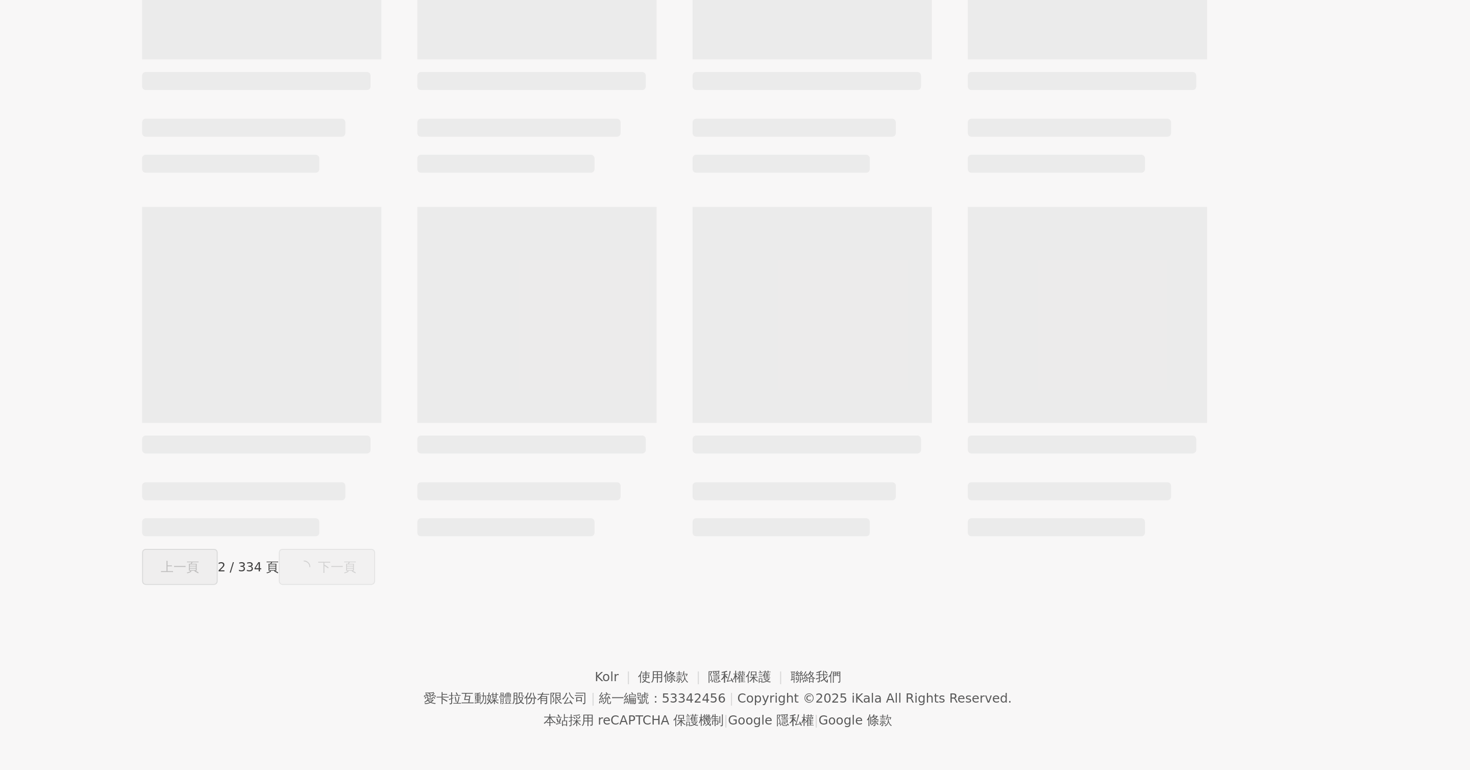
scroll to position [0, 0]
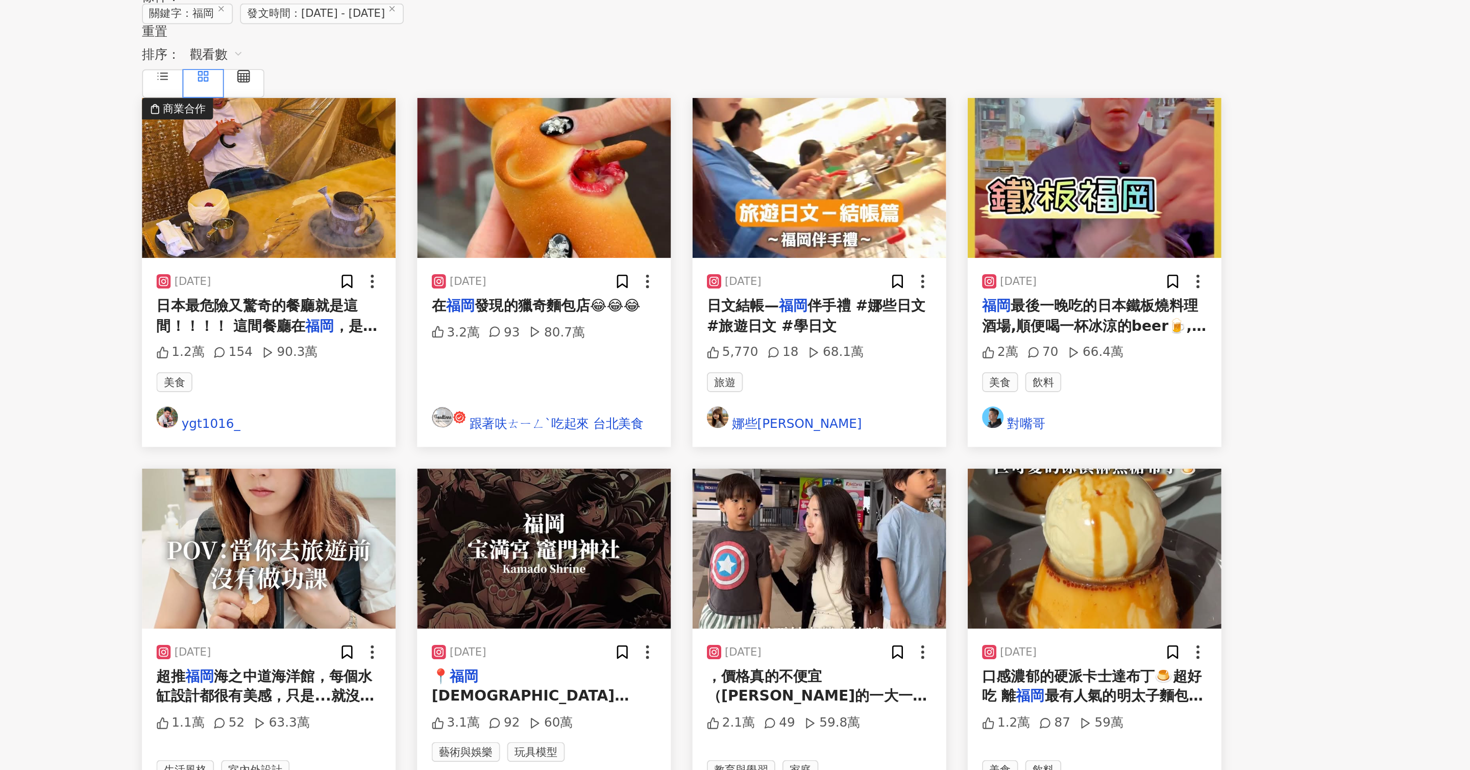
click at [694, 458] on img at bounding box center [657, 503] width 144 height 91
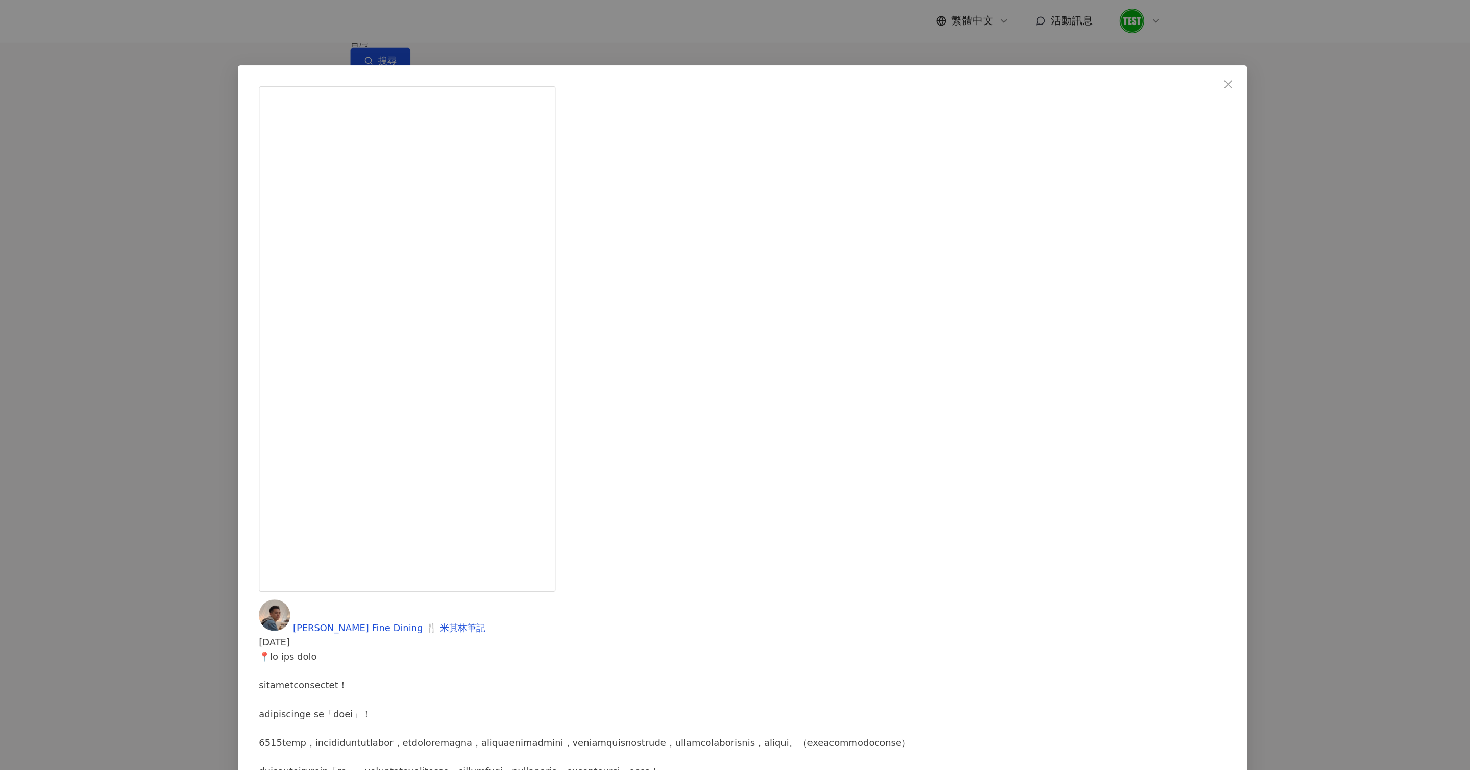
click at [481, 304] on div "[PERSON_NAME] Fine Dining 🍴 米其林筆記 [DATE] 3.1萬 92 60萬 查看原始貼文" at bounding box center [735, 385] width 1470 height 770
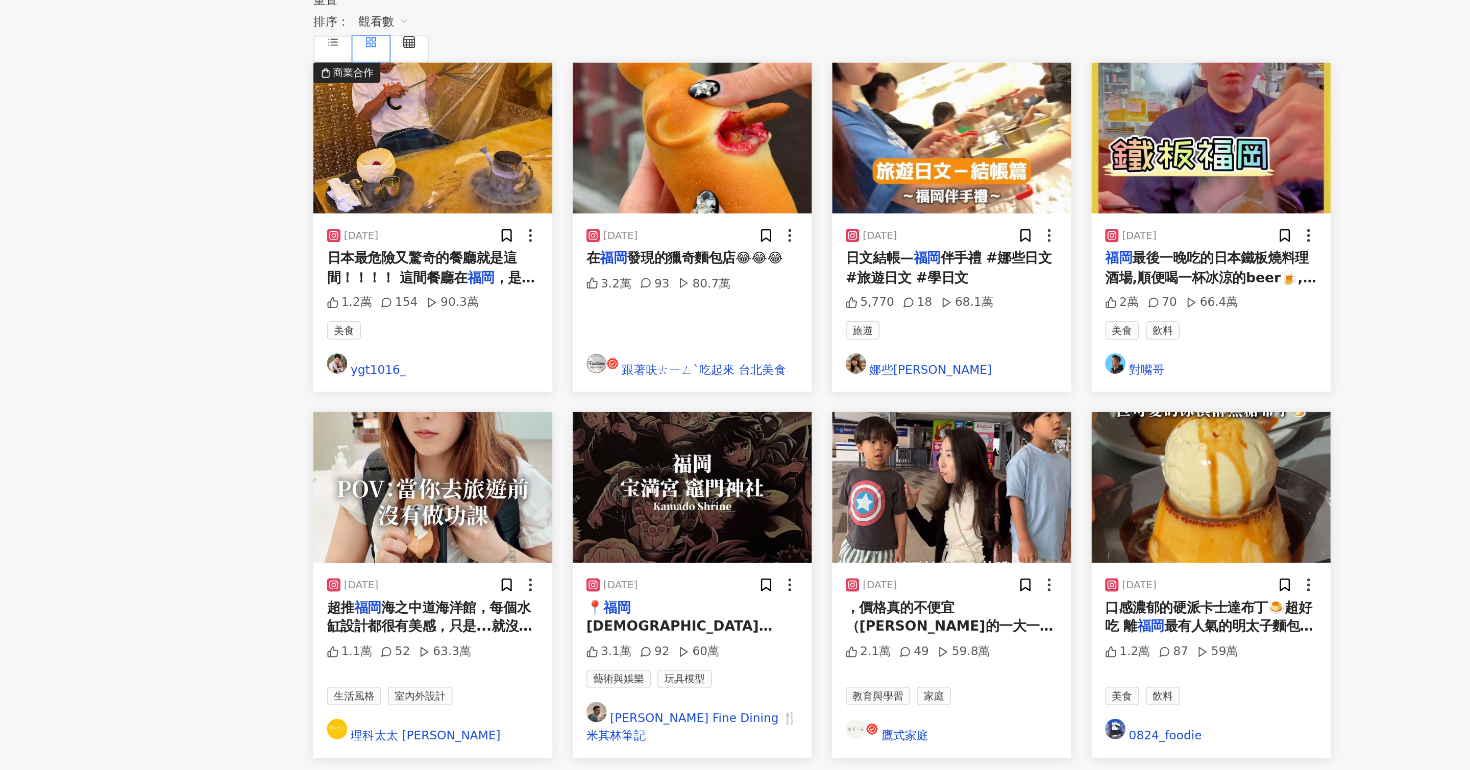
click at [525, 458] on img at bounding box center [501, 503] width 144 height 91
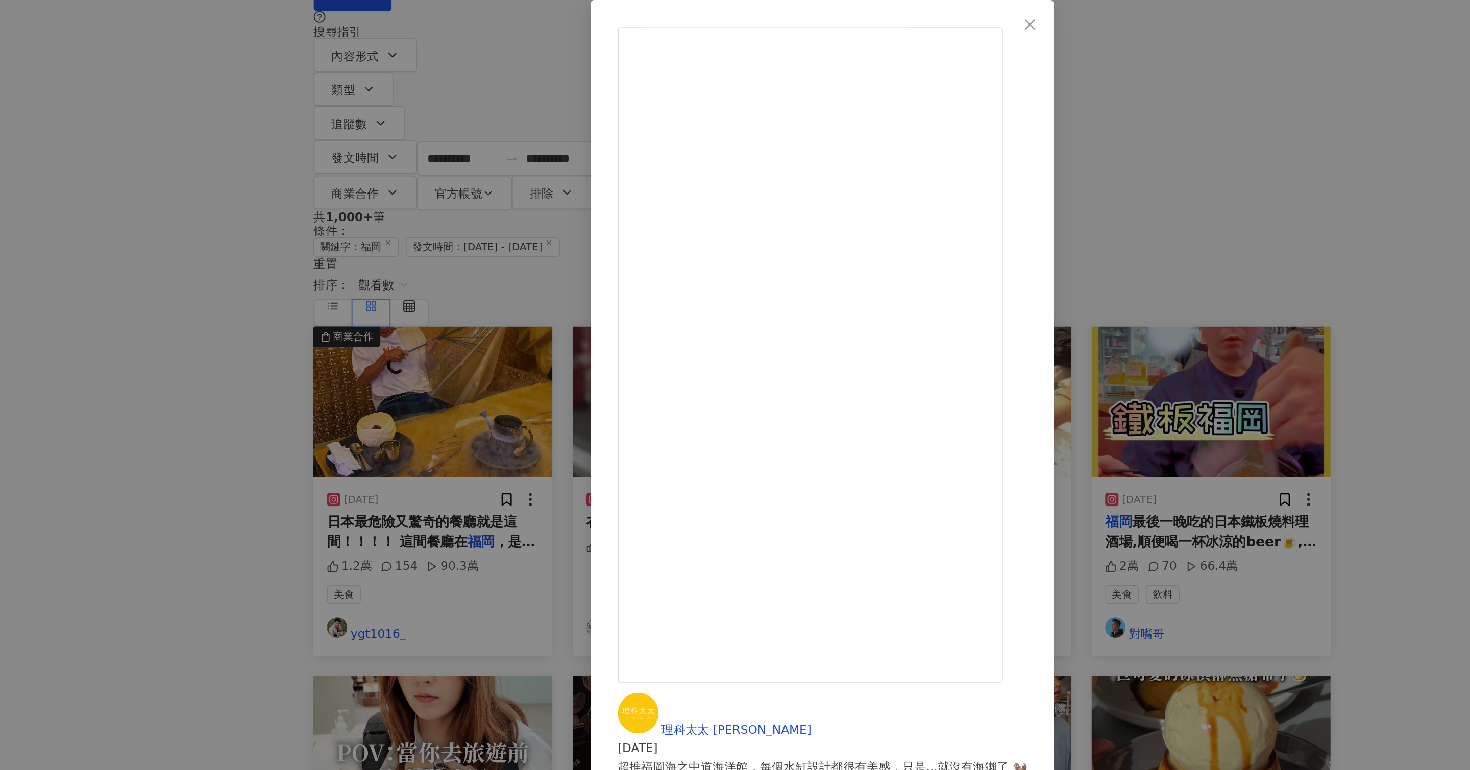
click at [435, 402] on div "理科太太 Li Ke Tai Tai [DATE] 超推福岡海之中道海洋館，每個水缸設計都很有美感，只是...就沒有海獺了 🦦 1.1萬 52 63.3萬 查…" at bounding box center [735, 385] width 1470 height 770
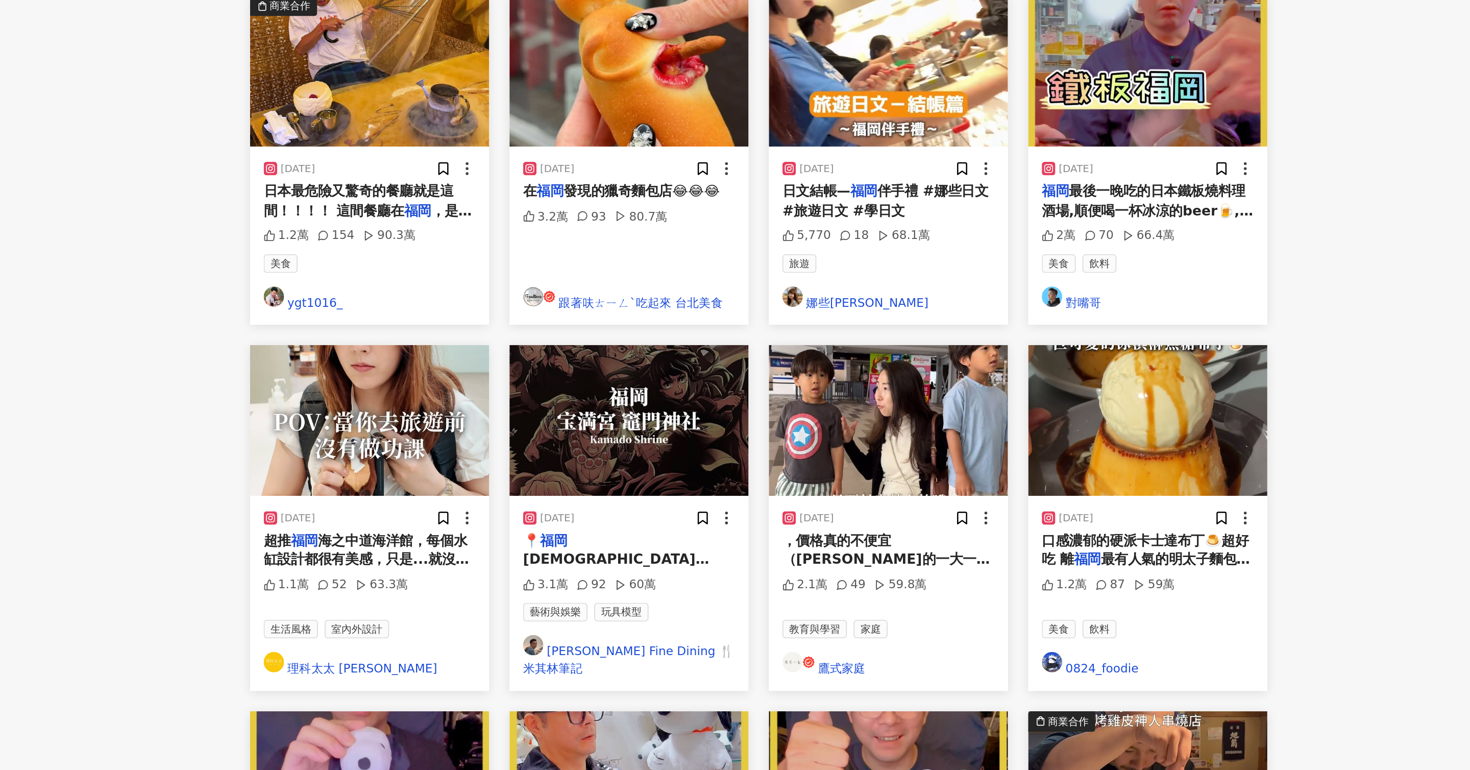
click at [474, 462] on img at bounding box center [501, 503] width 144 height 91
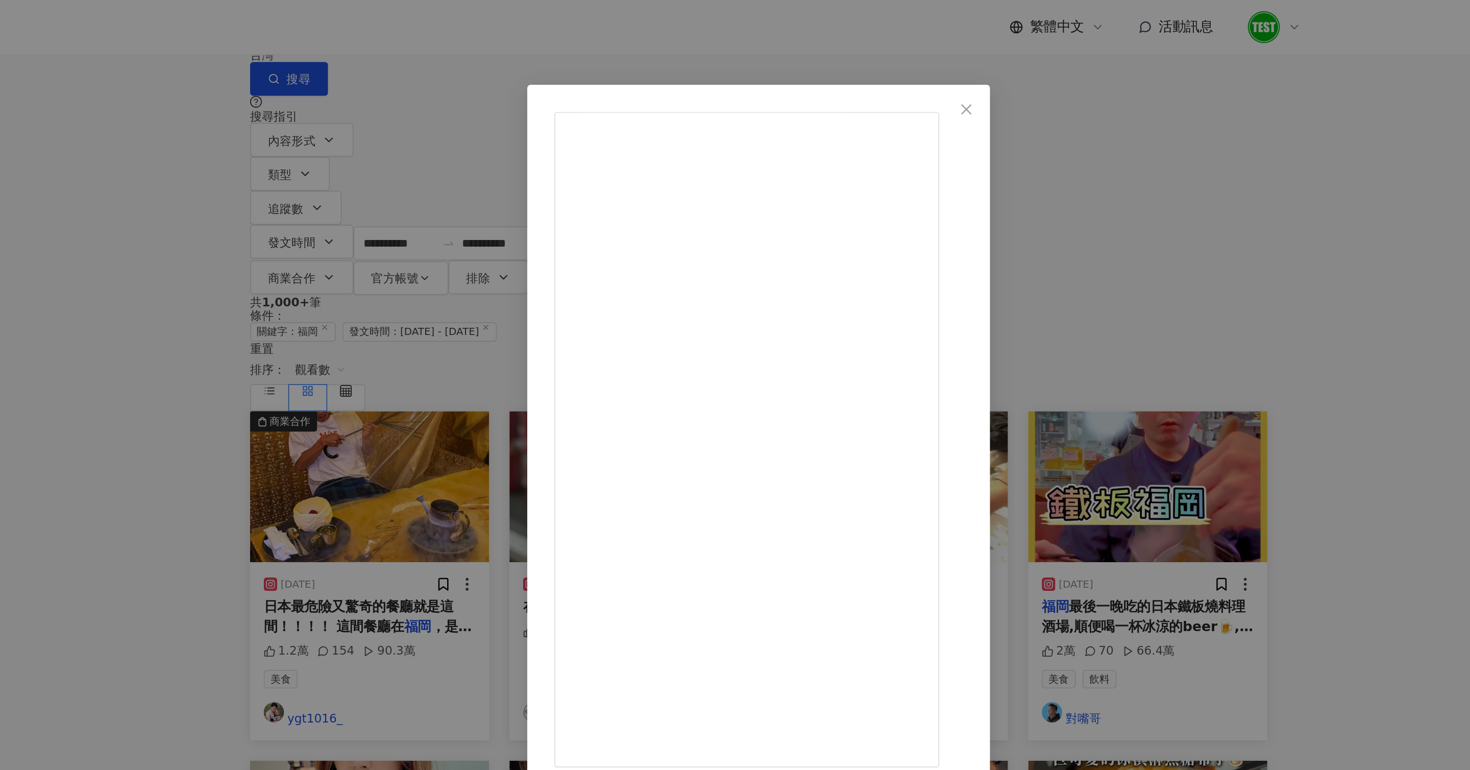
click at [456, 215] on div "理科太太 Li Ke Tai Tai [DATE] 超推福岡海之中道海洋館，每個水缸設計都很有美感，只是...就沒有海獺了 🦦 1.1萬 52 63.3萬 查…" at bounding box center [735, 385] width 1470 height 770
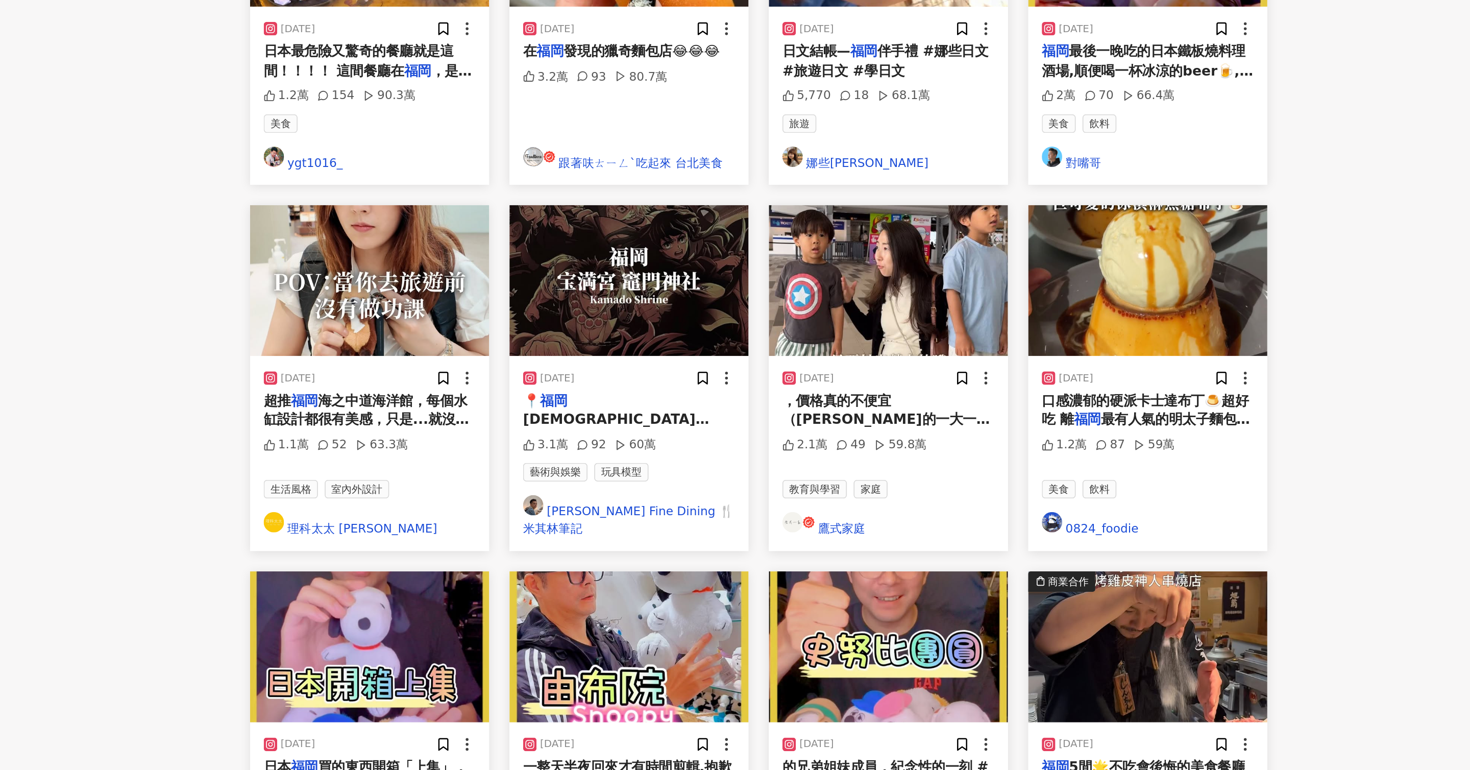
scroll to position [83, 0]
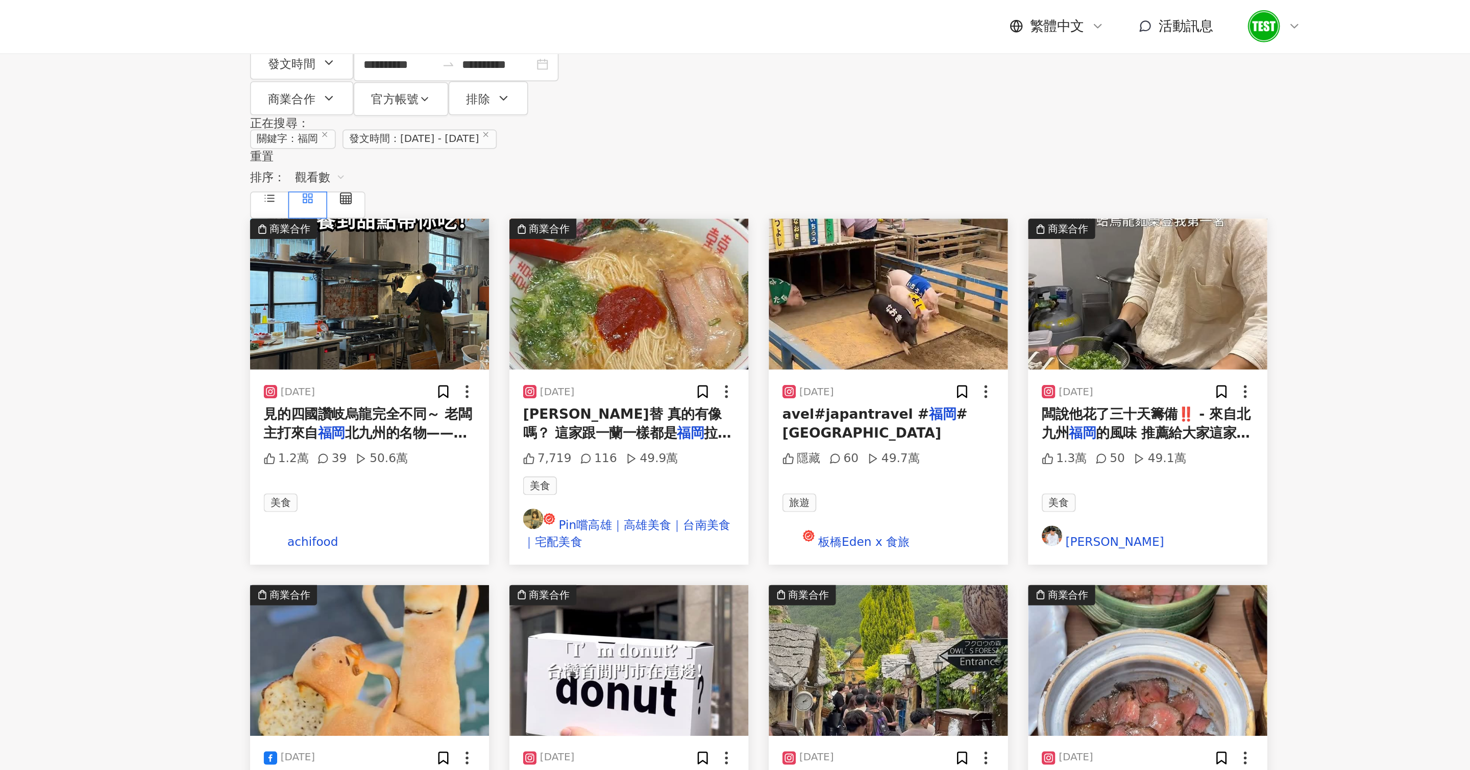
scroll to position [0, 0]
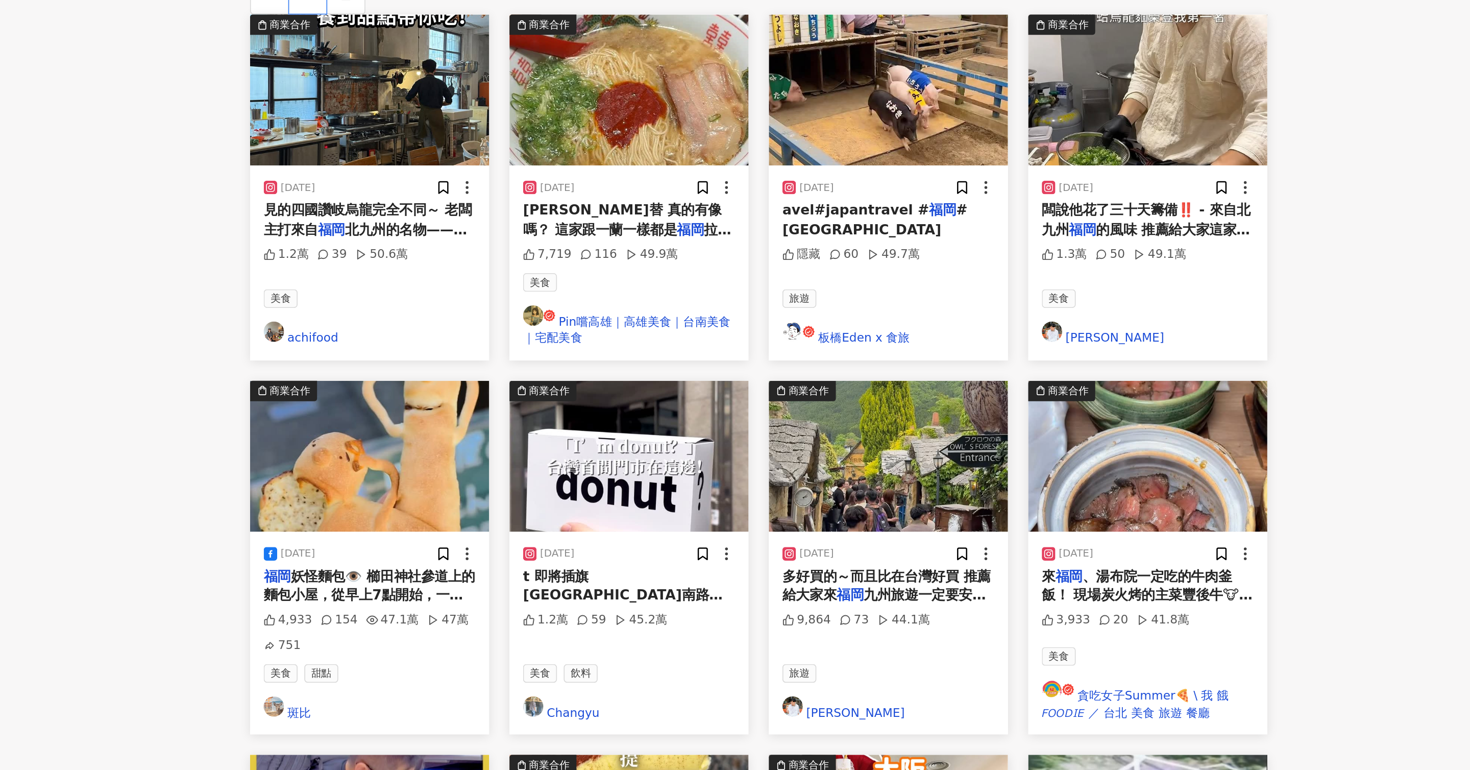
click at [970, 468] on img at bounding box center [969, 513] width 144 height 91
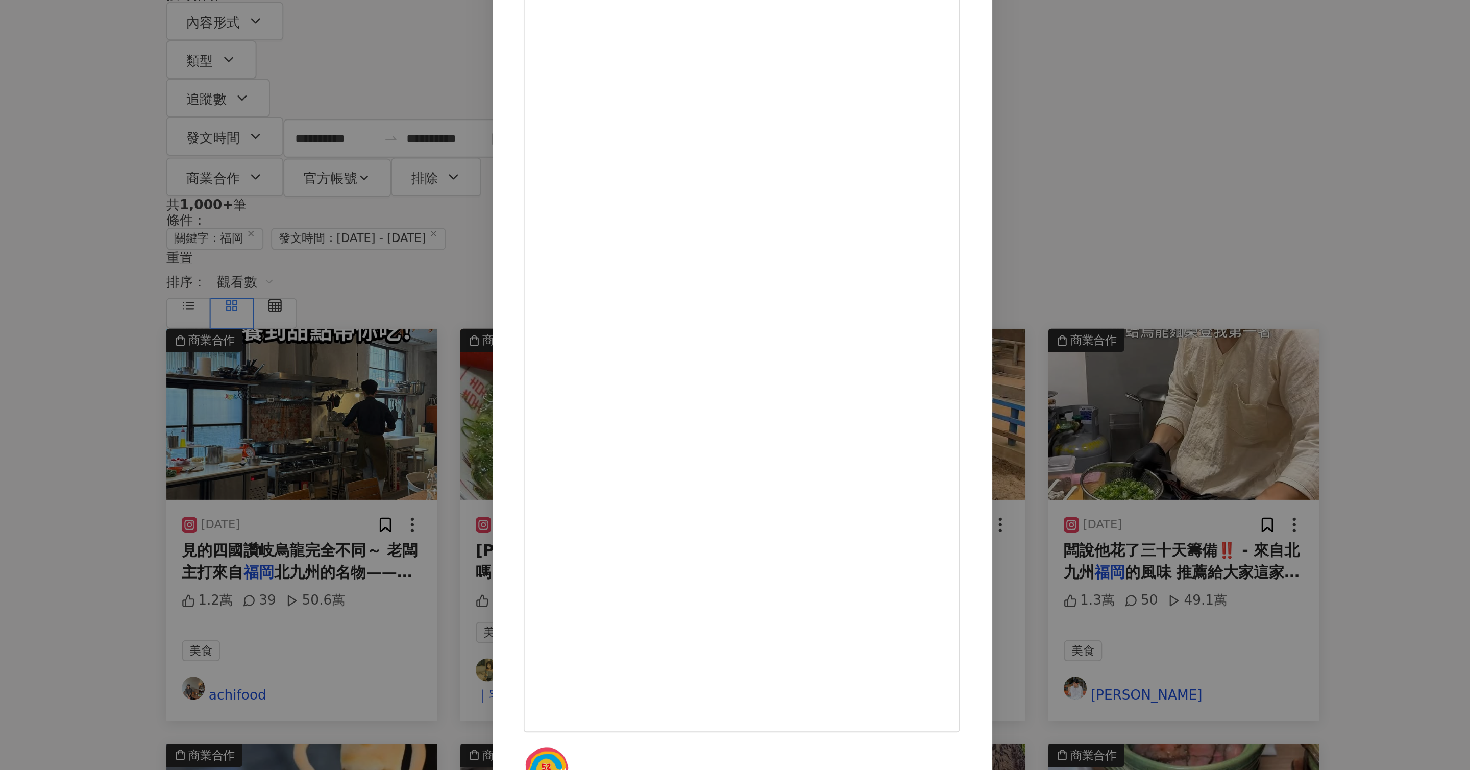
click at [1037, 224] on div "貪吃女子Summer🍕 \ 我 餓 𝘍𝘖𝘖𝘋𝘐𝘌 ／ 台北 美食 旅遊 餐廳 [DATE] 來[GEOGRAPHIC_DATA]、湯布院一定吃的牛肉釜飯！ 現…" at bounding box center [735, 385] width 1470 height 770
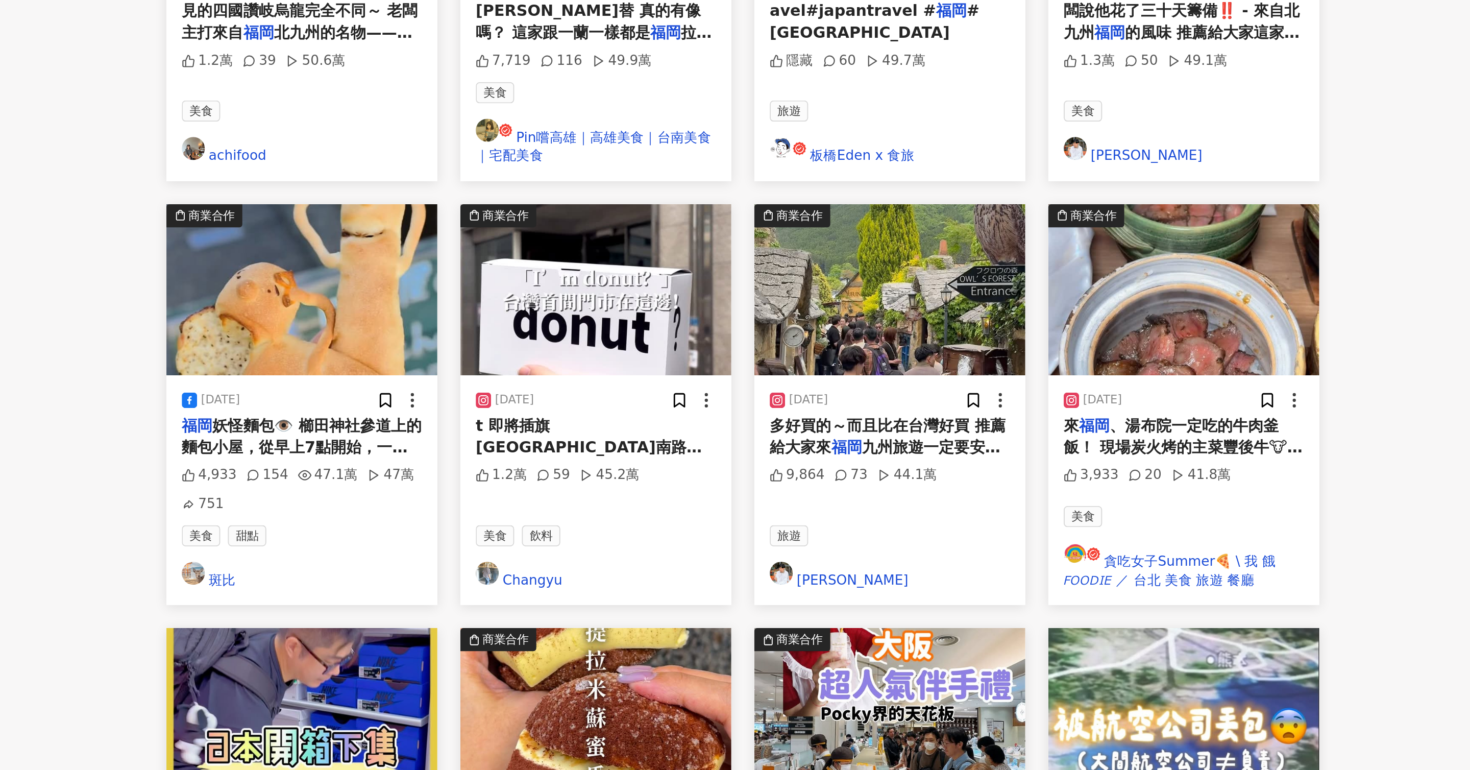
scroll to position [170, 0]
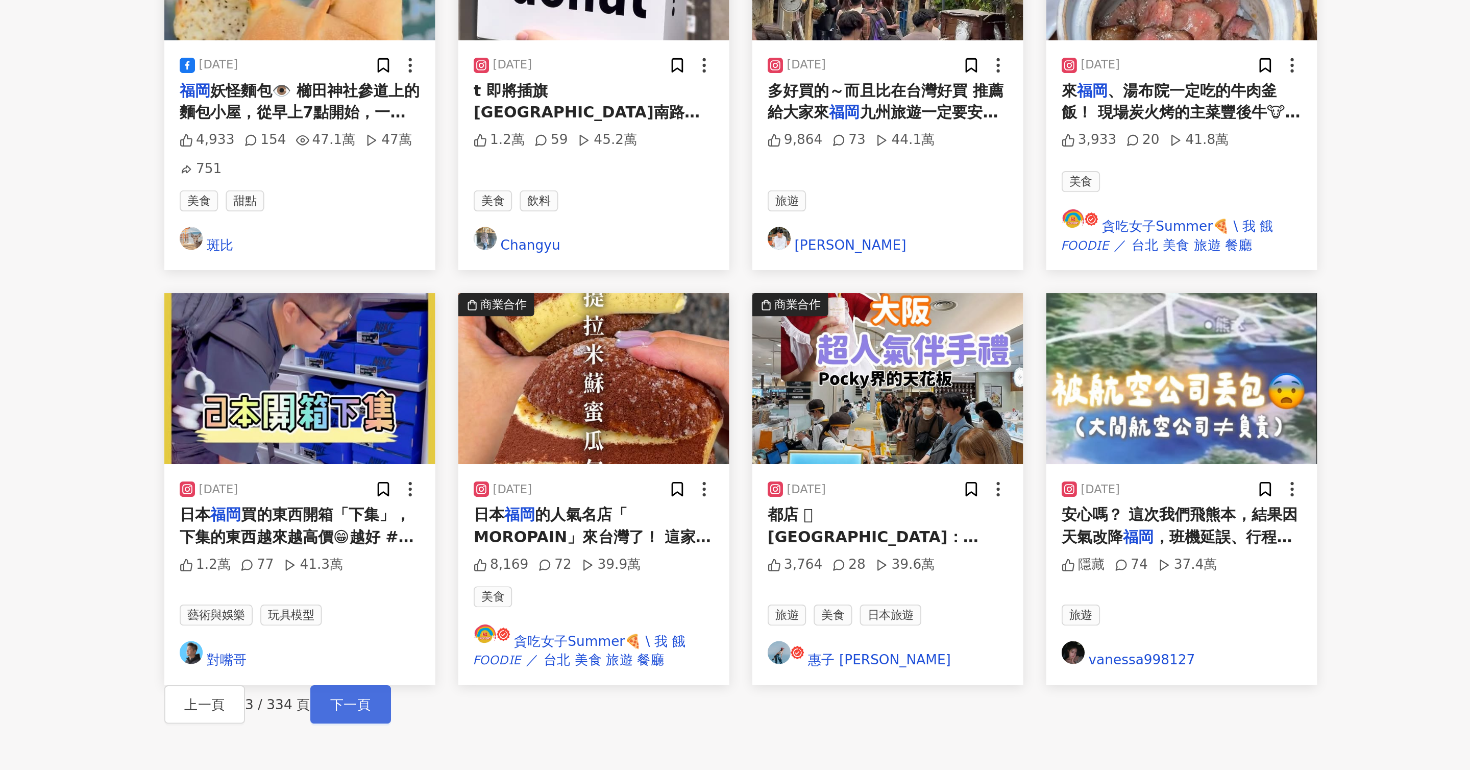
click at [539, 730] on span "下一頁" at bounding box center [527, 734] width 21 height 8
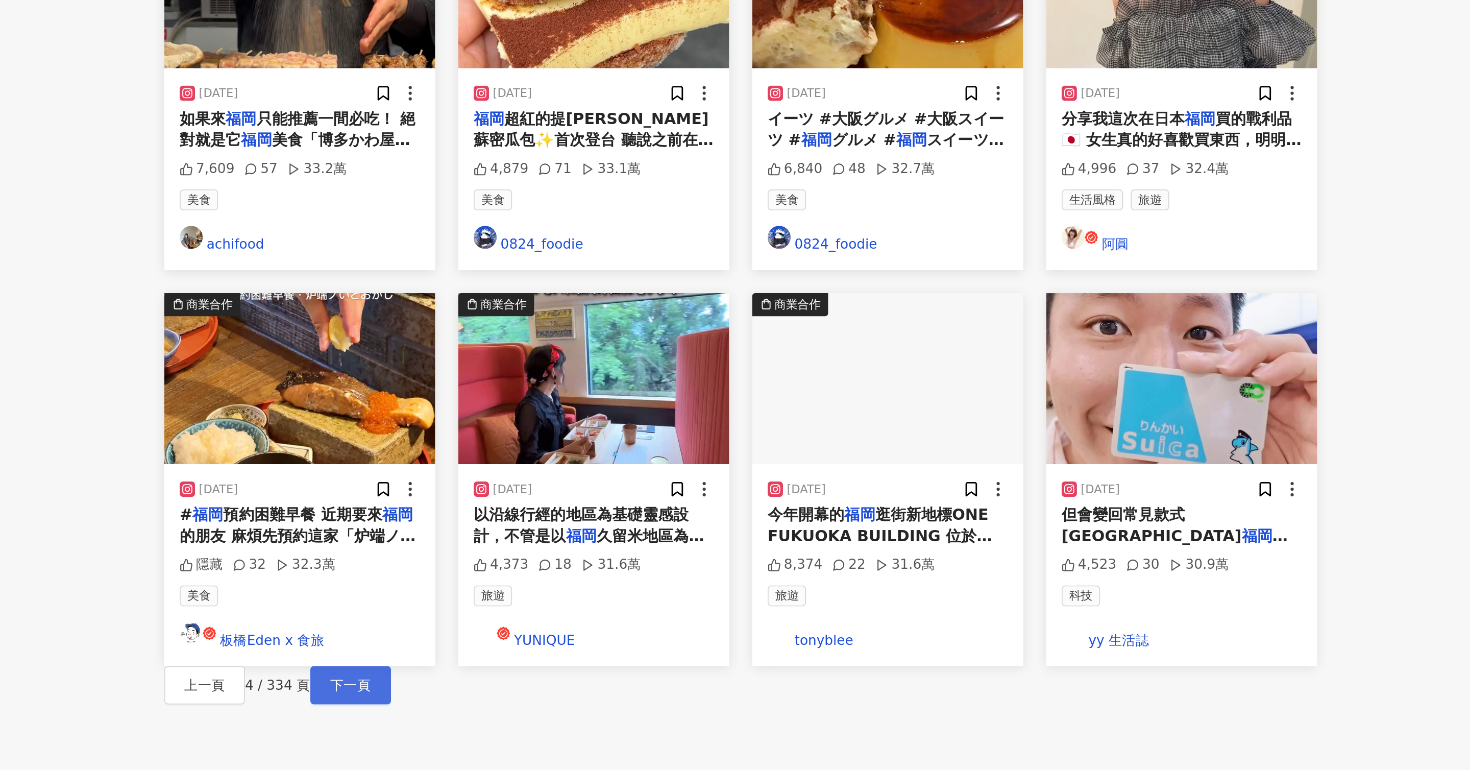
scroll to position [2, 0]
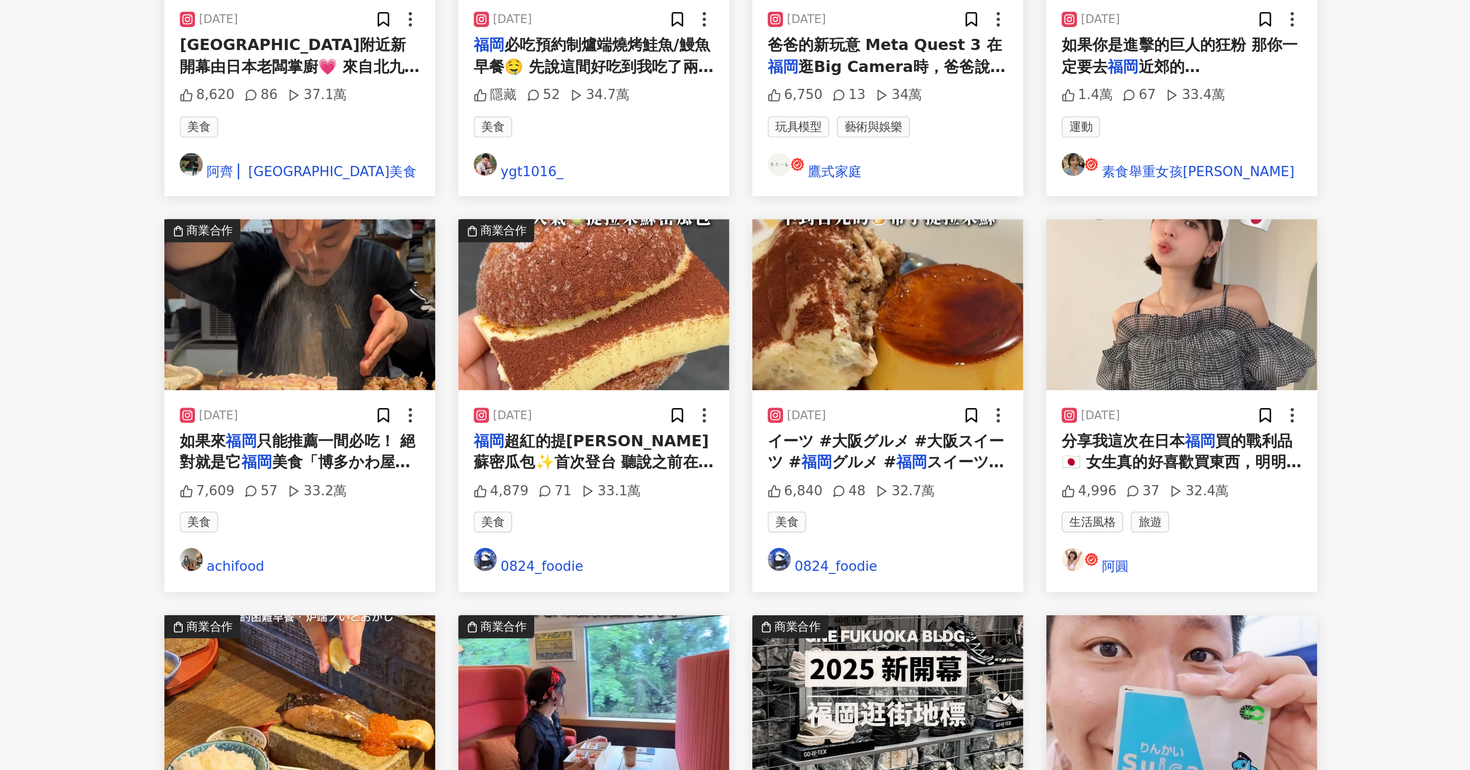
click at [528, 456] on img at bounding box center [501, 501] width 144 height 91
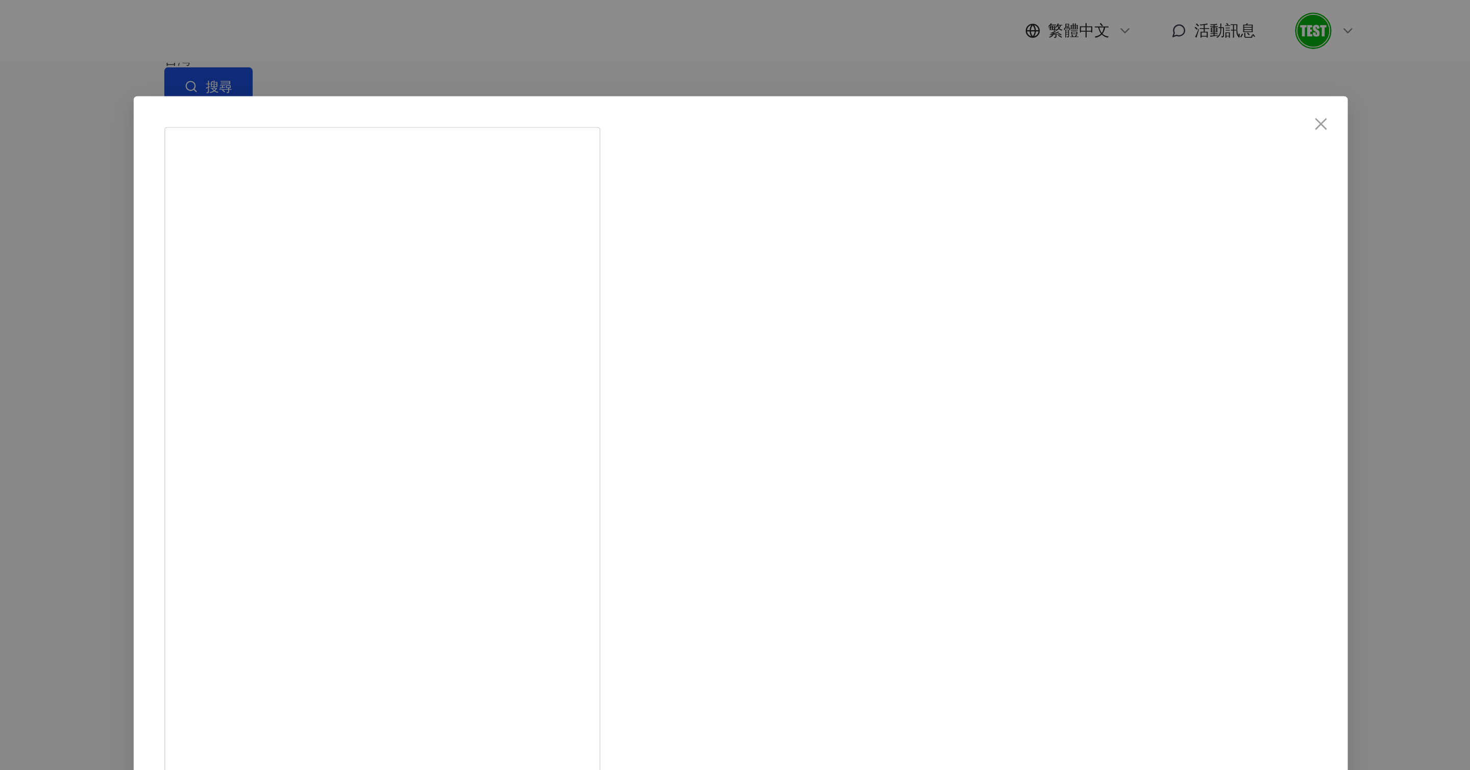
click at [1002, 216] on div "achifood [DATE] 7,609 57 33.2萬 查看原始貼文" at bounding box center [735, 385] width 1470 height 770
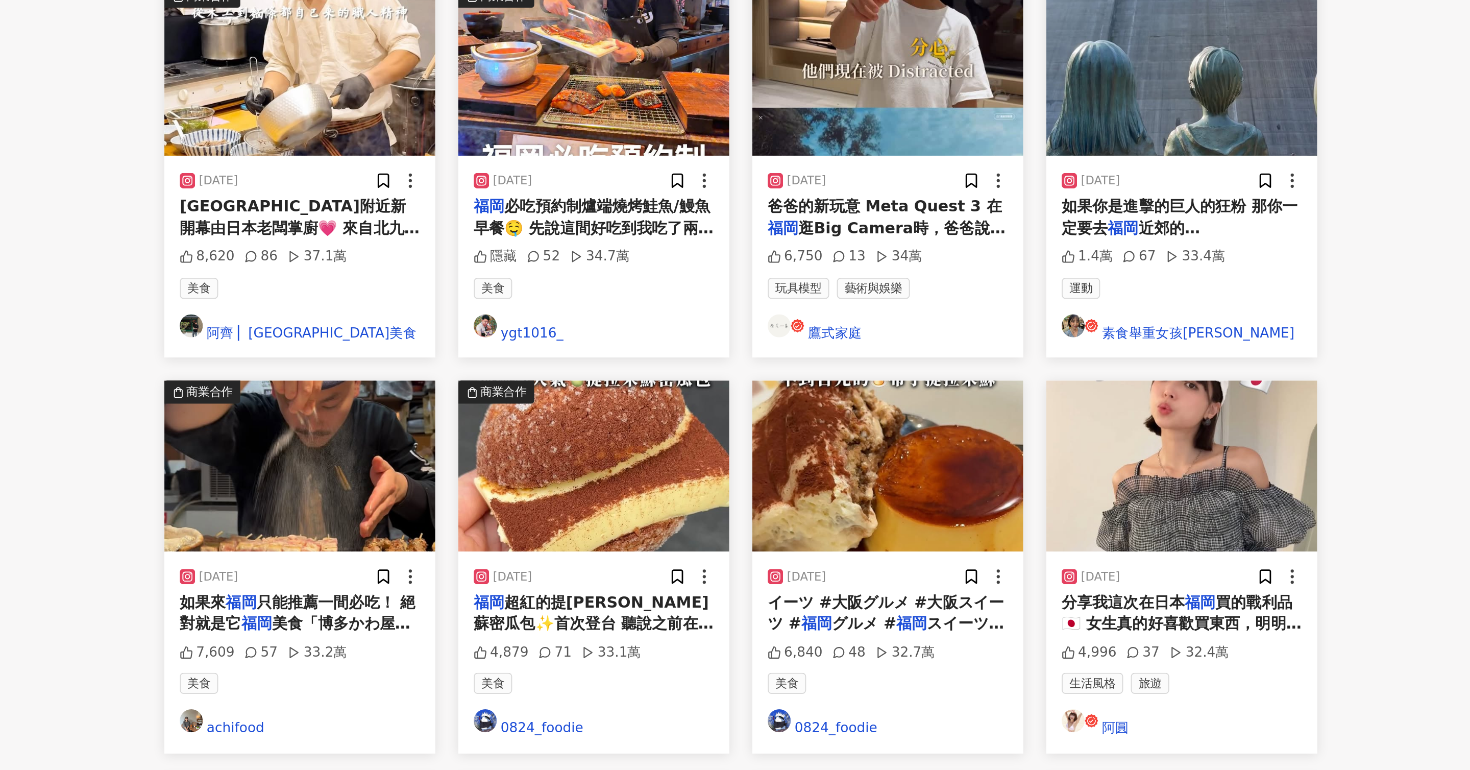
click at [962, 456] on img at bounding box center [969, 501] width 144 height 91
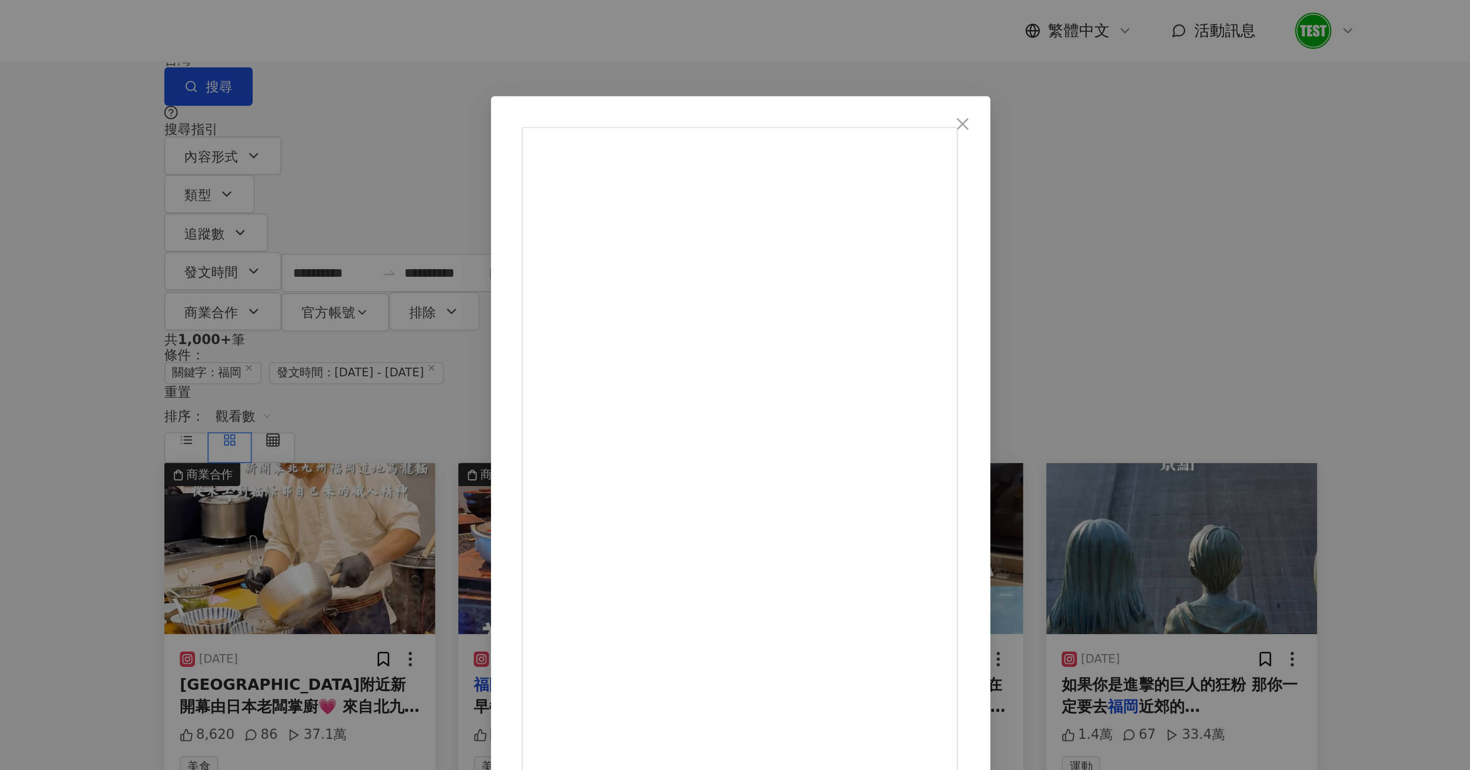
click at [465, 232] on div "阿圓 [DATE] 分享我這次在日本[GEOGRAPHIC_DATA]的戰利品🇯🇵 女生真的好喜歡買東西，明明說好不買了不買了 結果提袋越來越多….好可怕…去…" at bounding box center [735, 385] width 1470 height 770
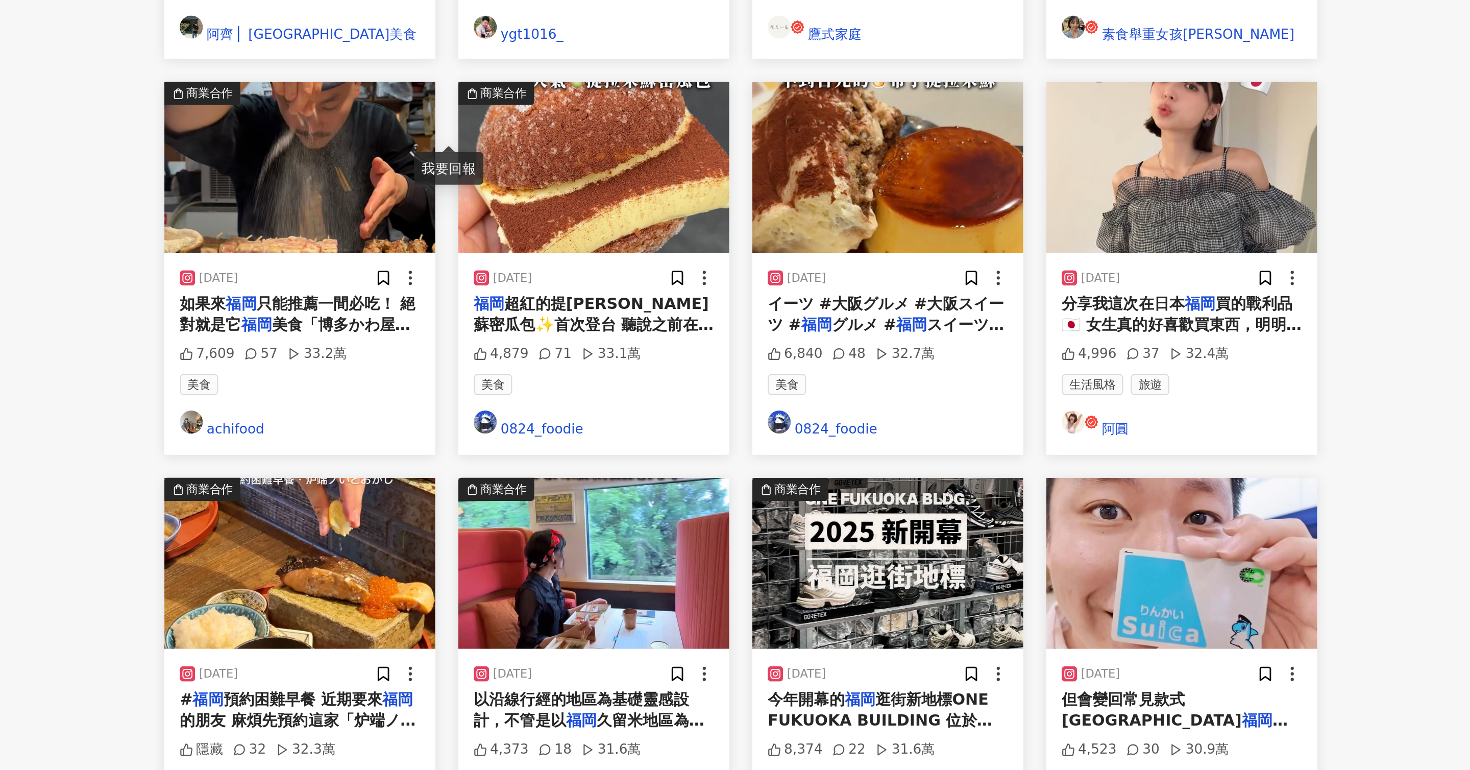
scroll to position [198, 0]
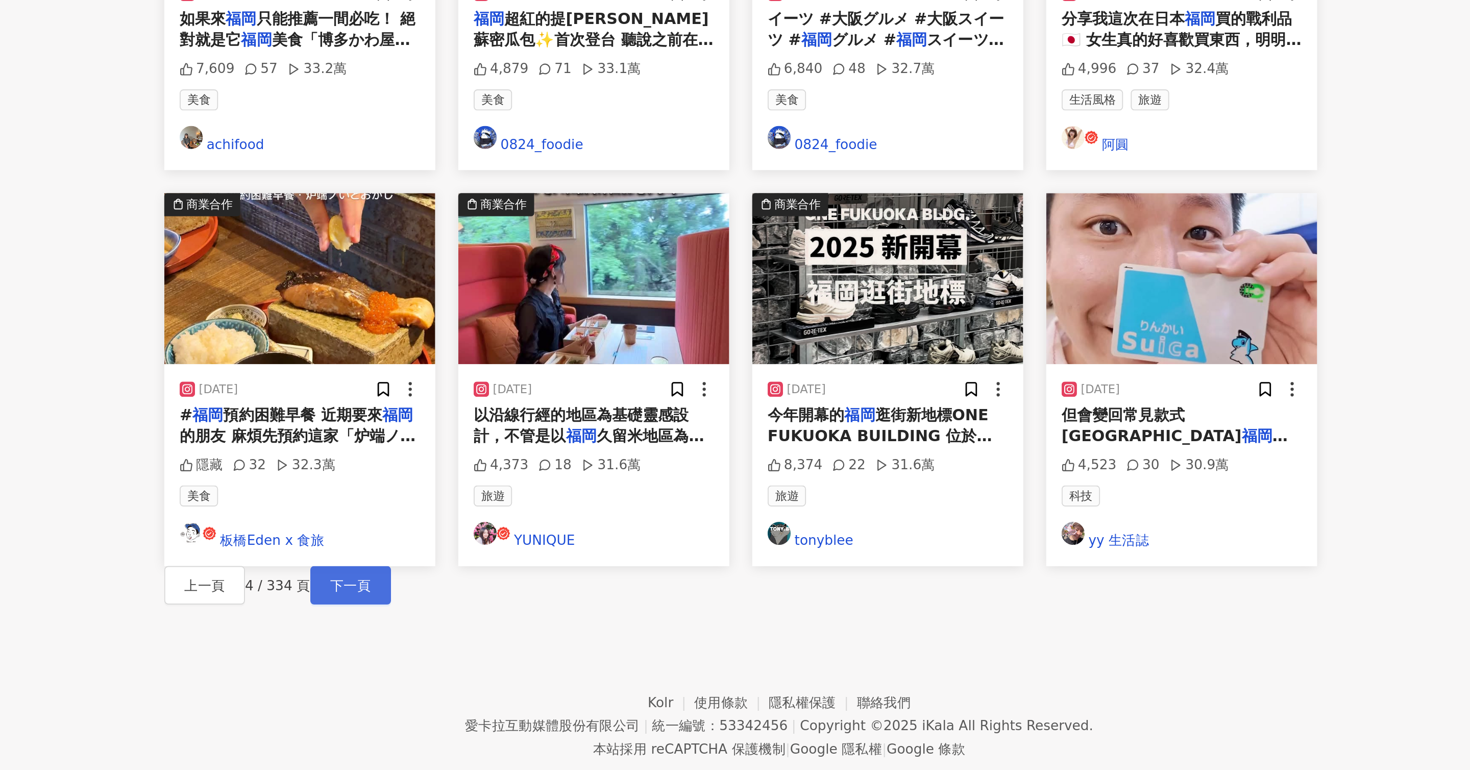
click at [539, 667] on span "下一頁" at bounding box center [527, 671] width 21 height 8
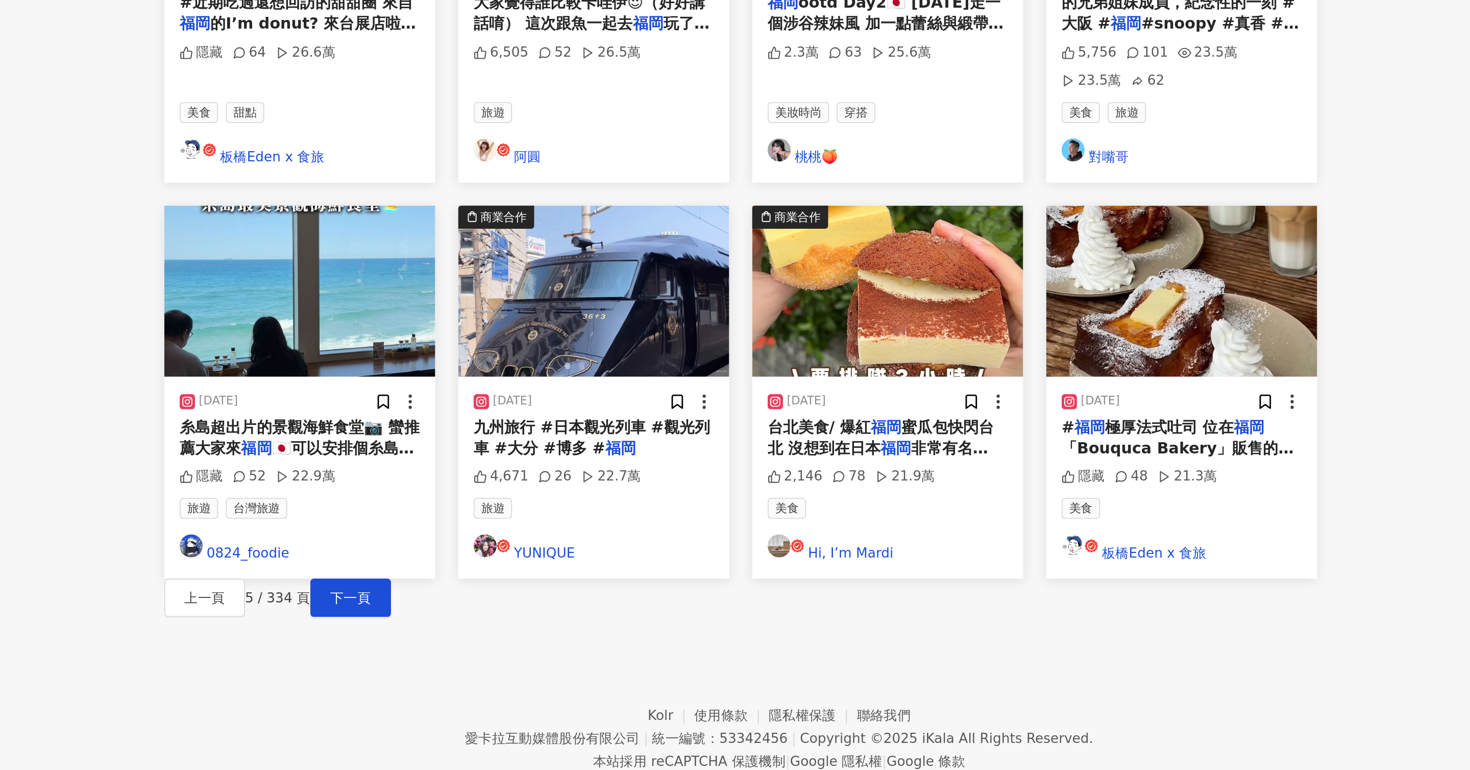
scroll to position [0, 0]
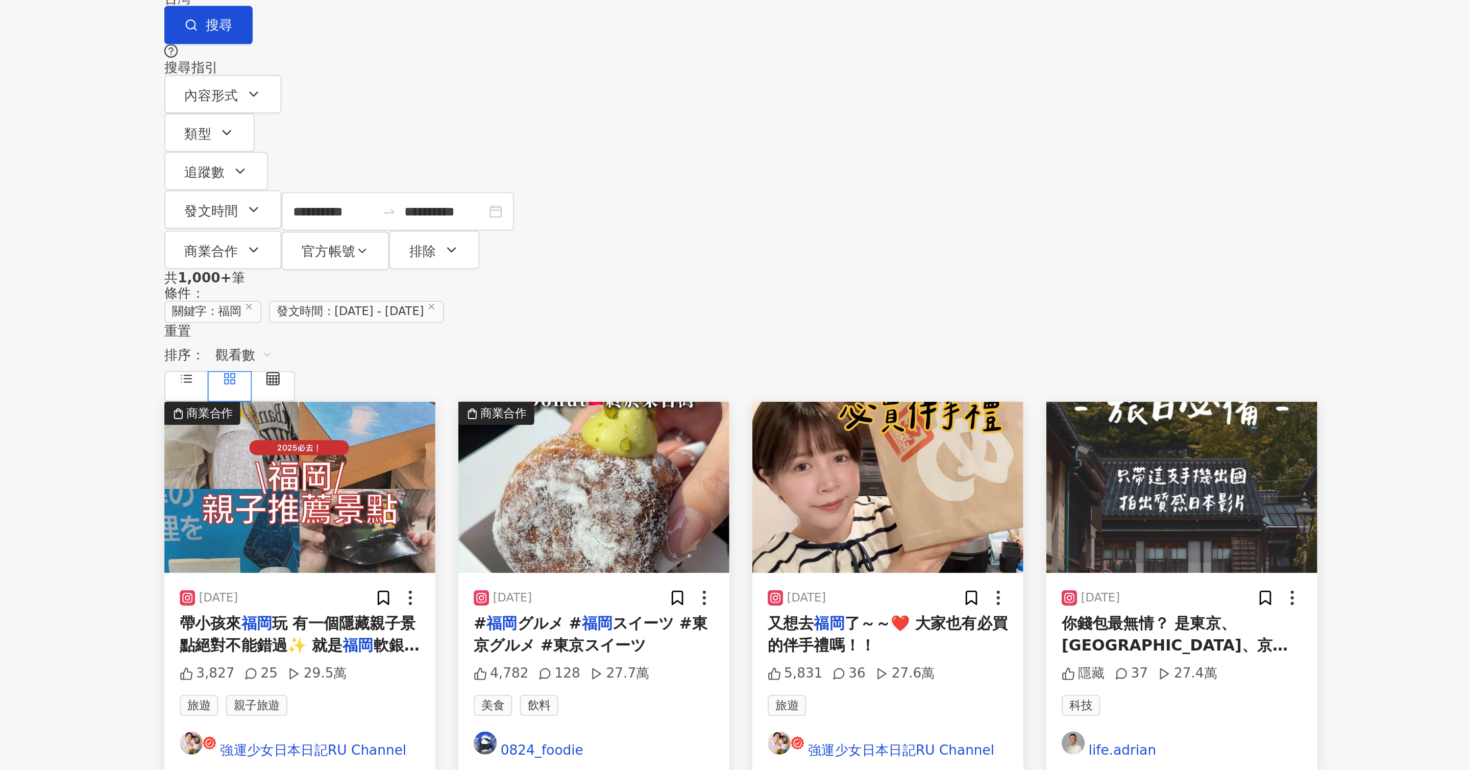
click at [885, 248] on img at bounding box center [813, 293] width 144 height 91
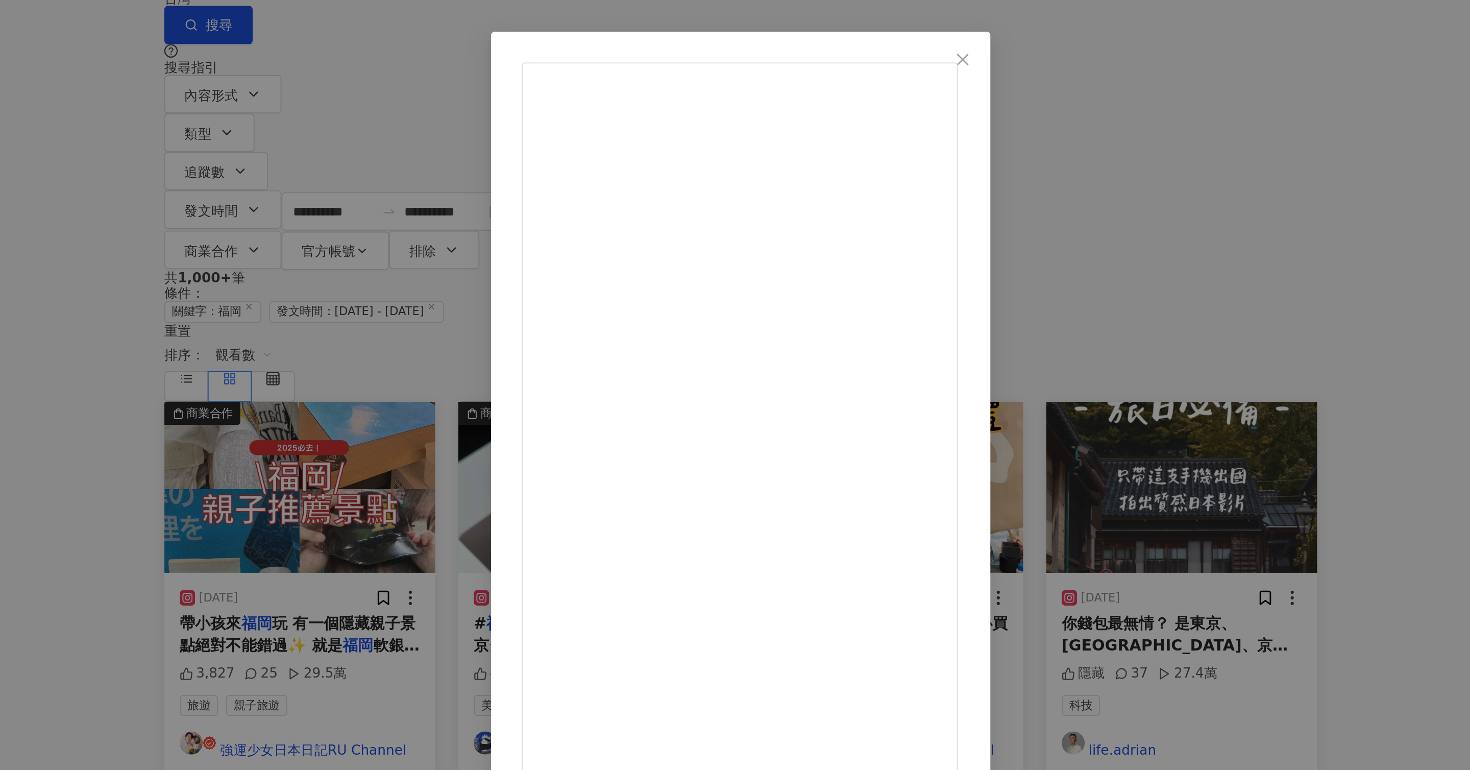
click at [441, 159] on div "強運少女日本日記RU Channel [DATE] 又想去[GEOGRAPHIC_DATA]了～～❤️ 大家也有必買的伴手禮嗎！！ 5,831 36 27.6…" at bounding box center [735, 385] width 1470 height 770
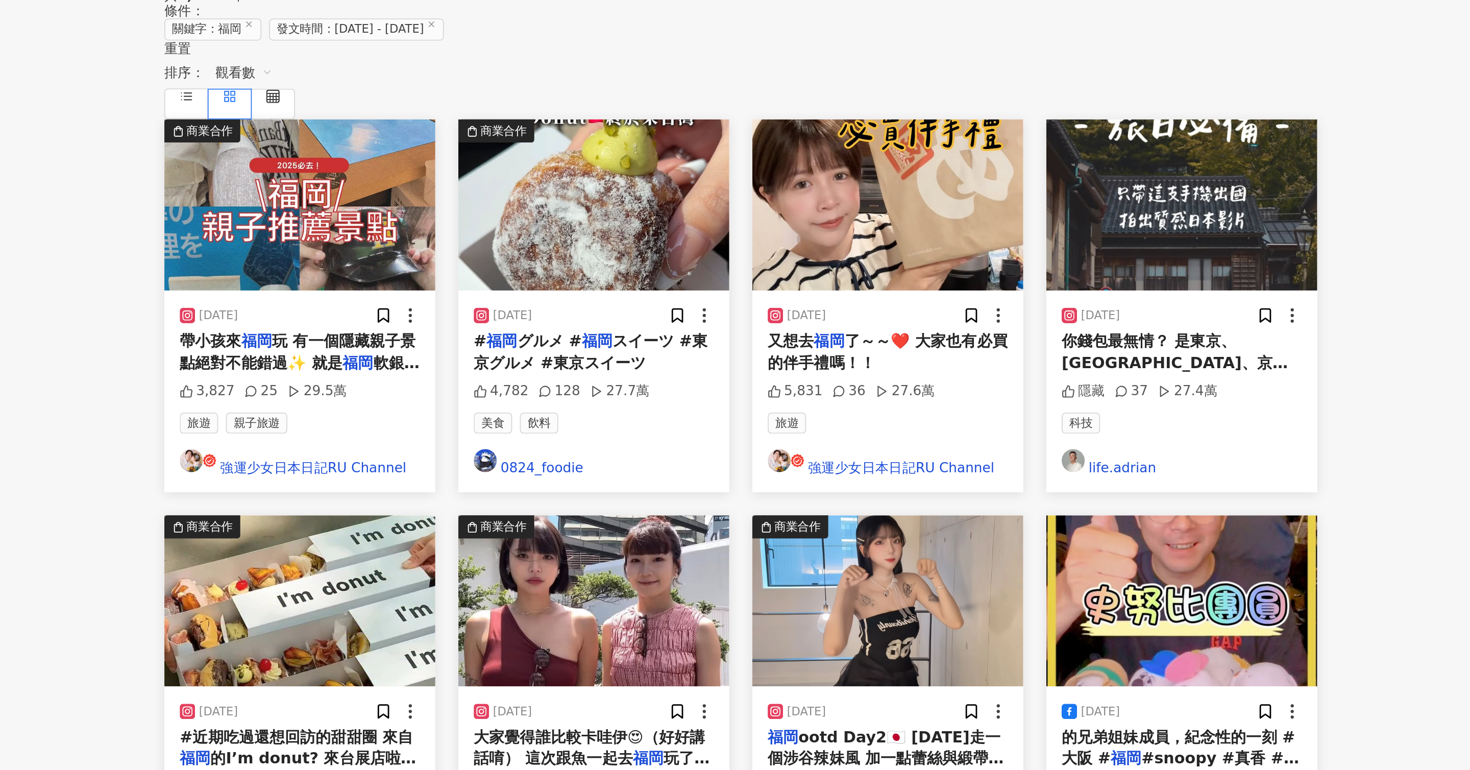
click at [518, 458] on img at bounding box center [501, 503] width 144 height 91
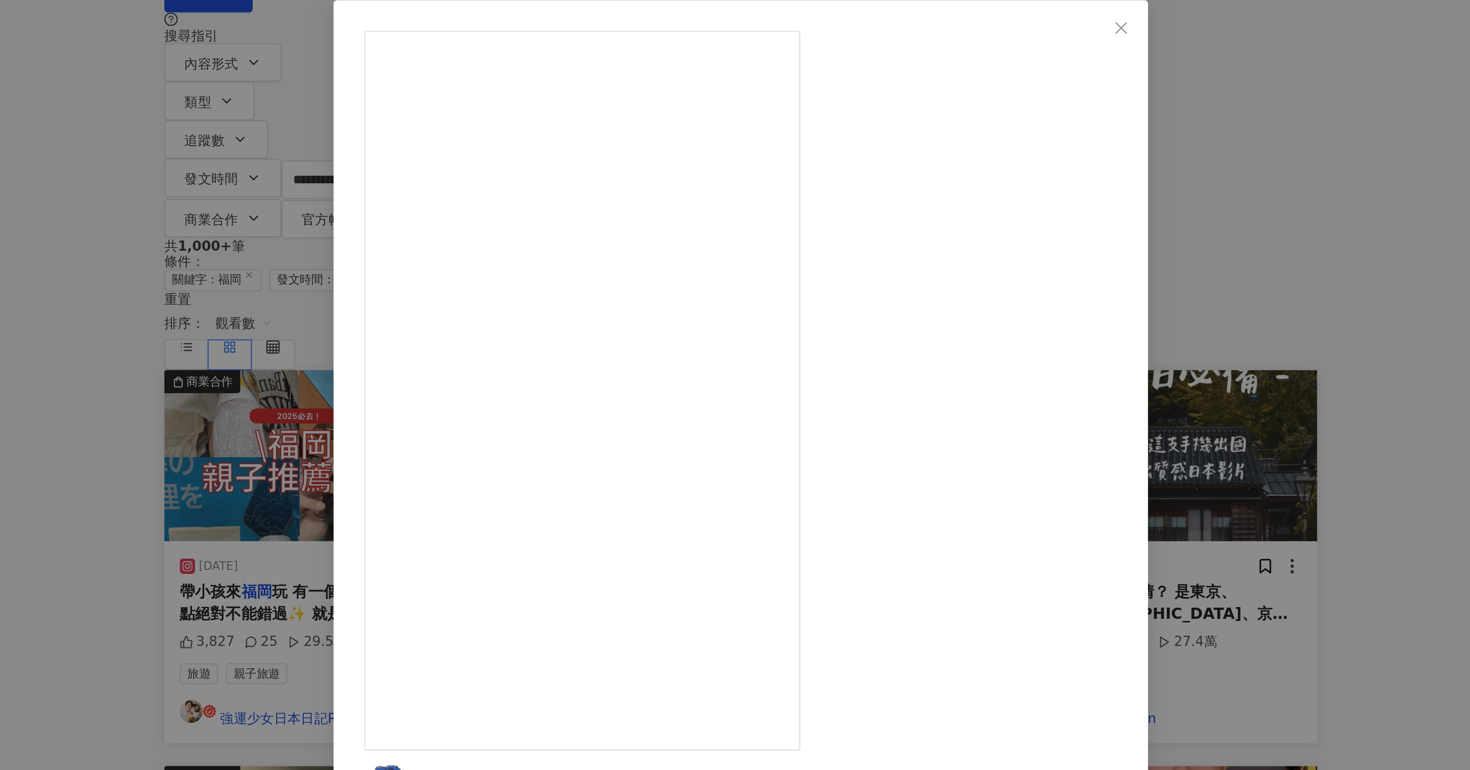
click at [424, 302] on div "板橋Eden x 食旅 [DATE] #近期吃過還想回訪的甜甜圈 來自福岡的I’m donut? 來台展店啦！ Taipei Dunhua 7/4（五）10:…" at bounding box center [735, 385] width 1470 height 770
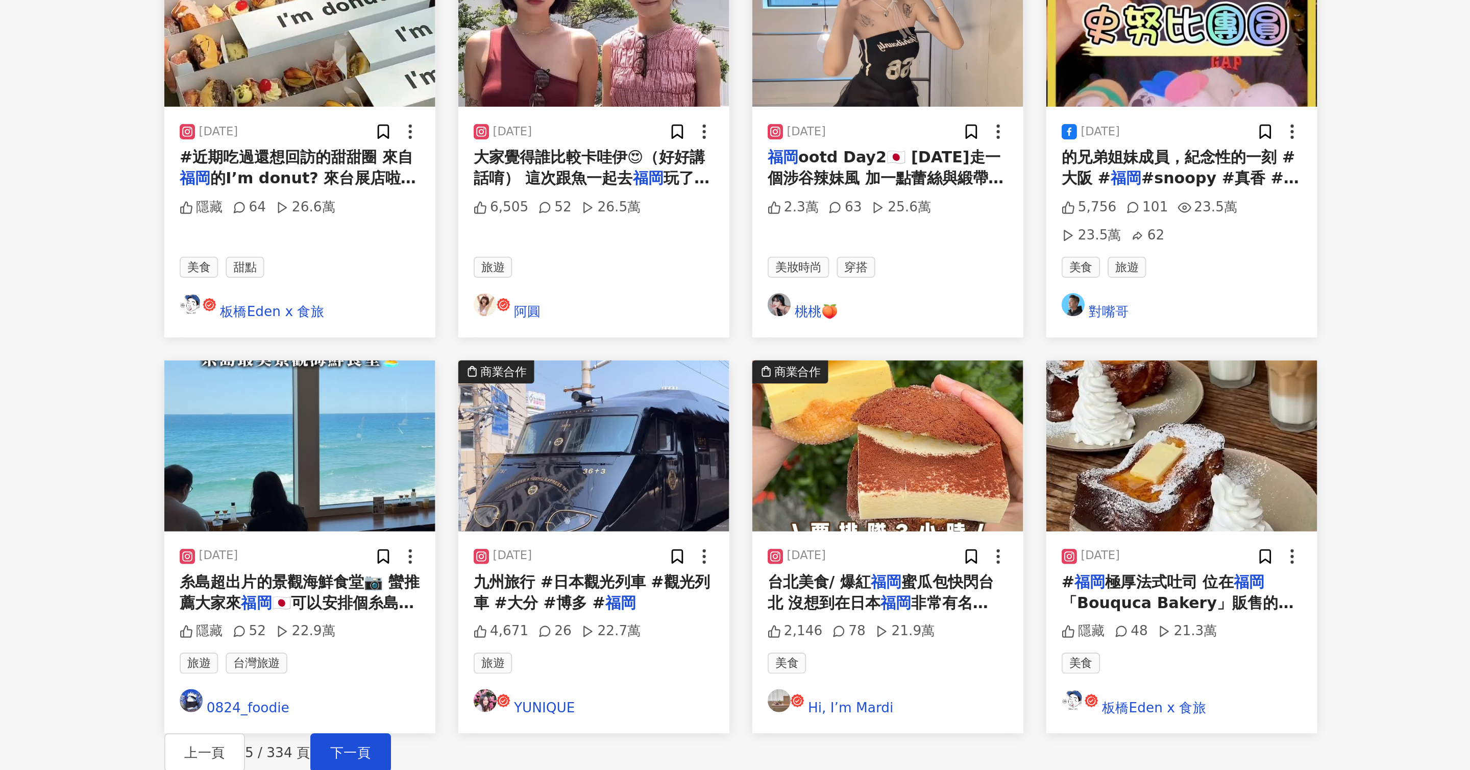
scroll to position [124, 0]
click at [395, 562] on main "**********" at bounding box center [735, 323] width 1470 height 894
click at [504, 551] on img at bounding box center [501, 596] width 144 height 91
